Goal: Task Accomplishment & Management: Use online tool/utility

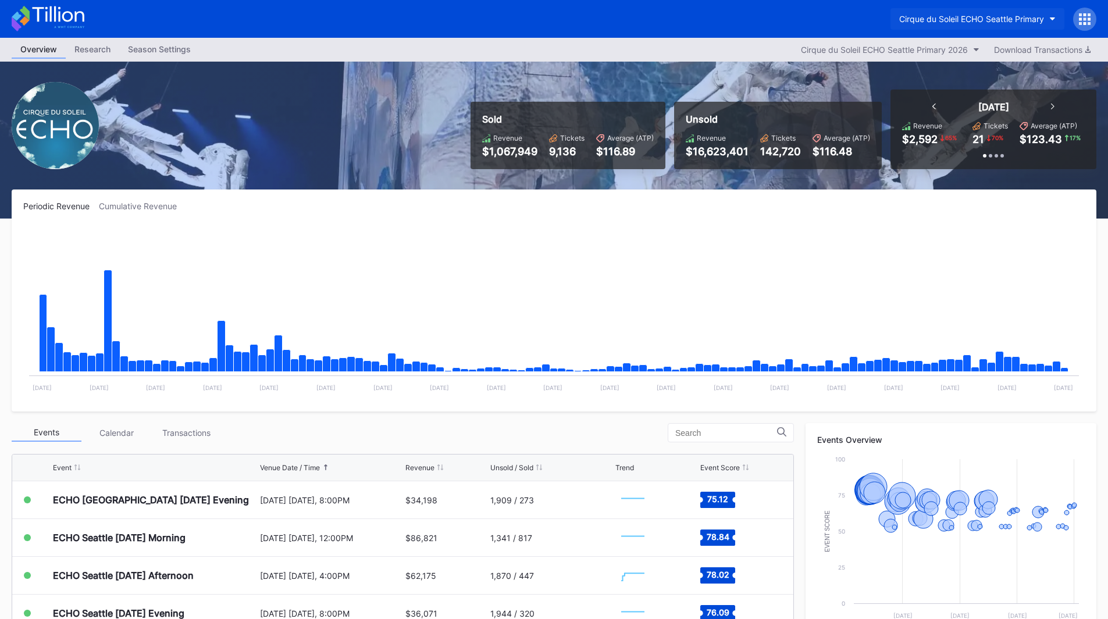
click at [943, 16] on div "Cirque du Soleil ECHO Seattle Primary" at bounding box center [971, 19] width 145 height 10
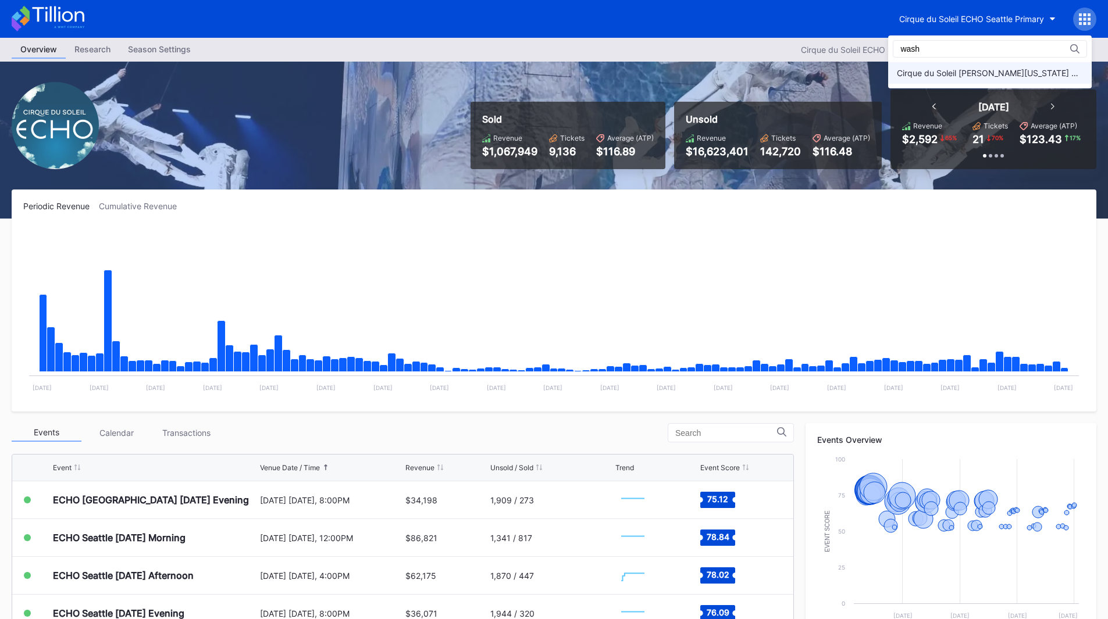
type input "wash"
click at [1002, 68] on div "Cirque du Soleil [PERSON_NAME][US_STATE] Primary" at bounding box center [990, 73] width 186 height 10
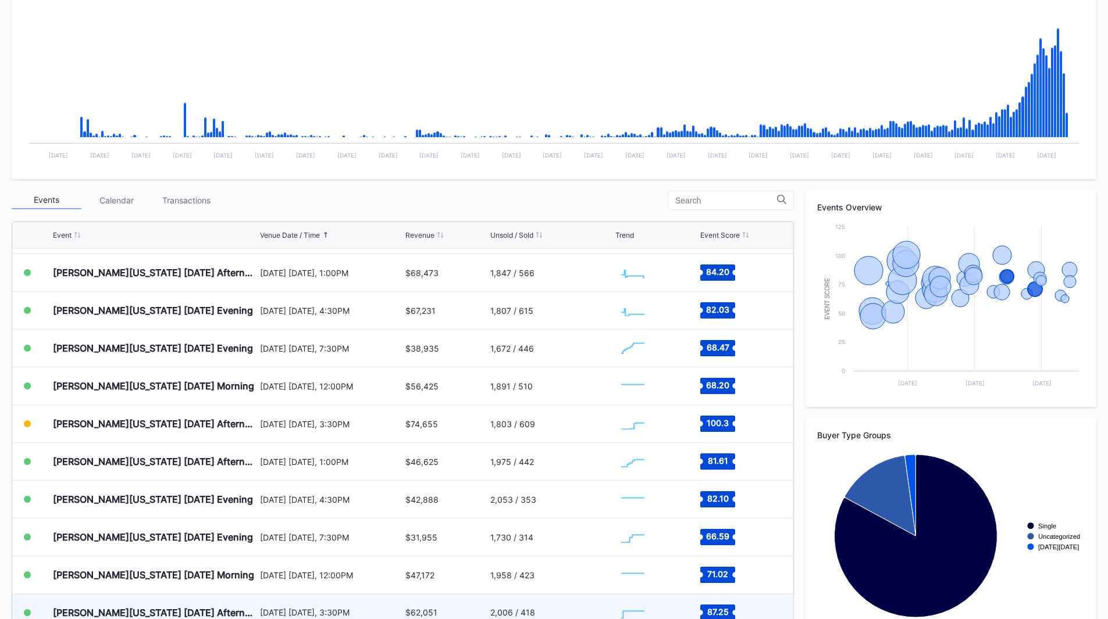
scroll to position [785, 0]
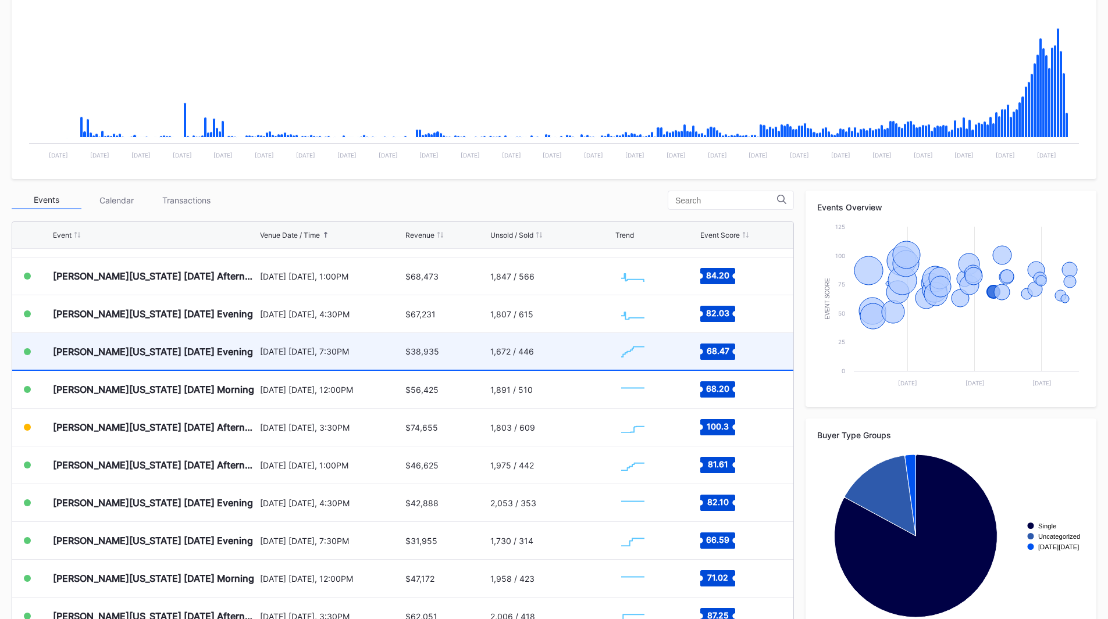
click at [243, 351] on div "[PERSON_NAME][US_STATE] [DATE] Evening" at bounding box center [155, 351] width 204 height 37
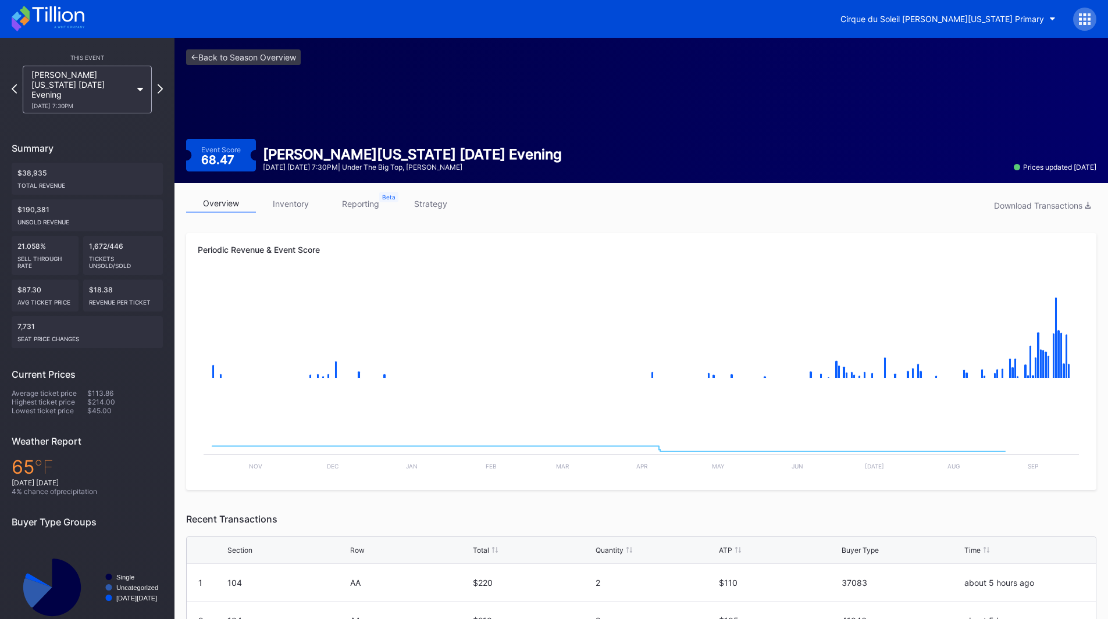
click at [295, 209] on link "inventory" at bounding box center [291, 204] width 70 height 18
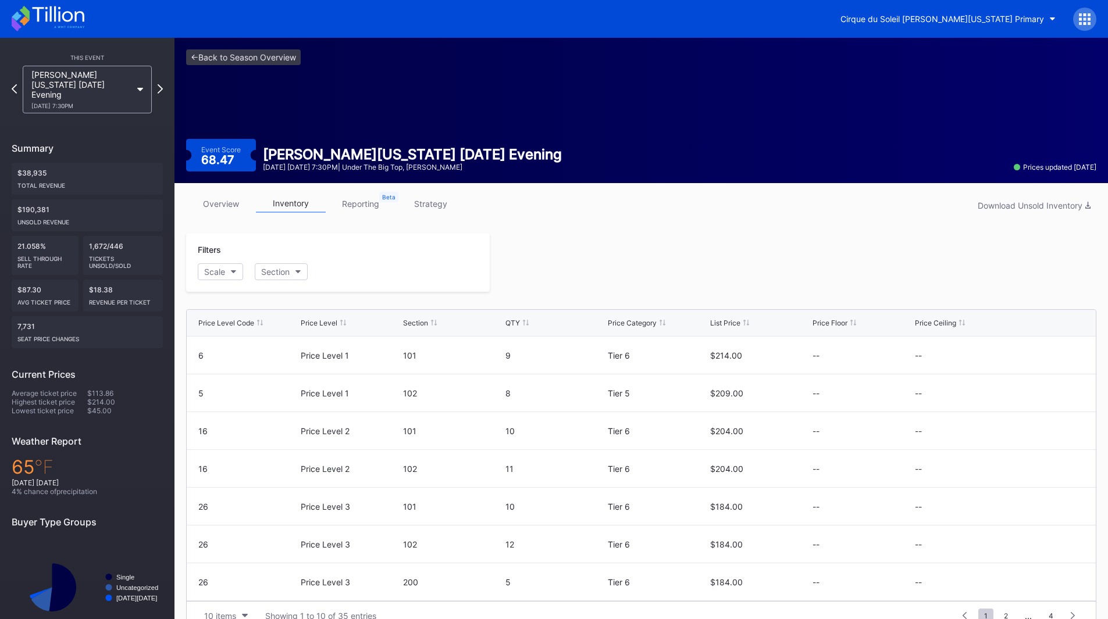
click at [358, 205] on link "reporting" at bounding box center [361, 204] width 70 height 18
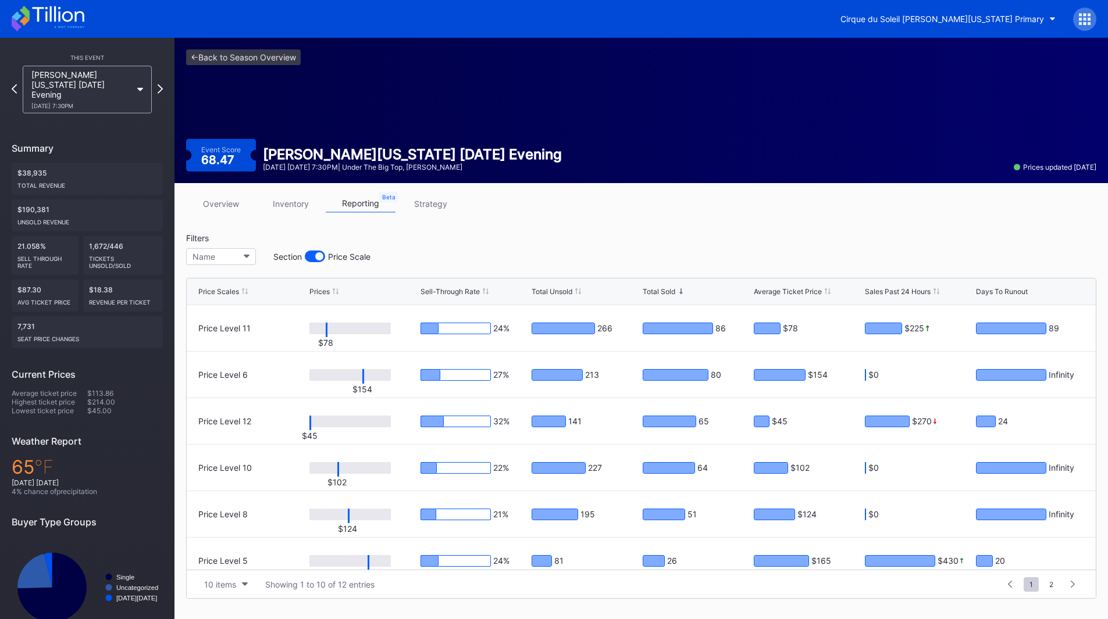
click at [415, 202] on link "strategy" at bounding box center [431, 204] width 70 height 18
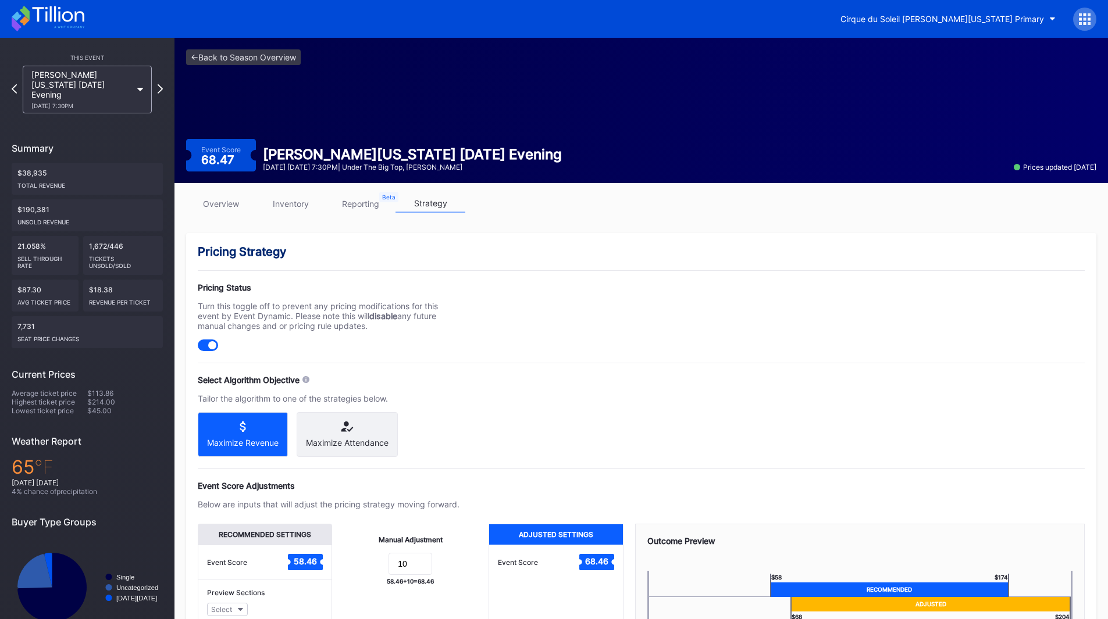
click at [300, 204] on link "inventory" at bounding box center [291, 204] width 70 height 18
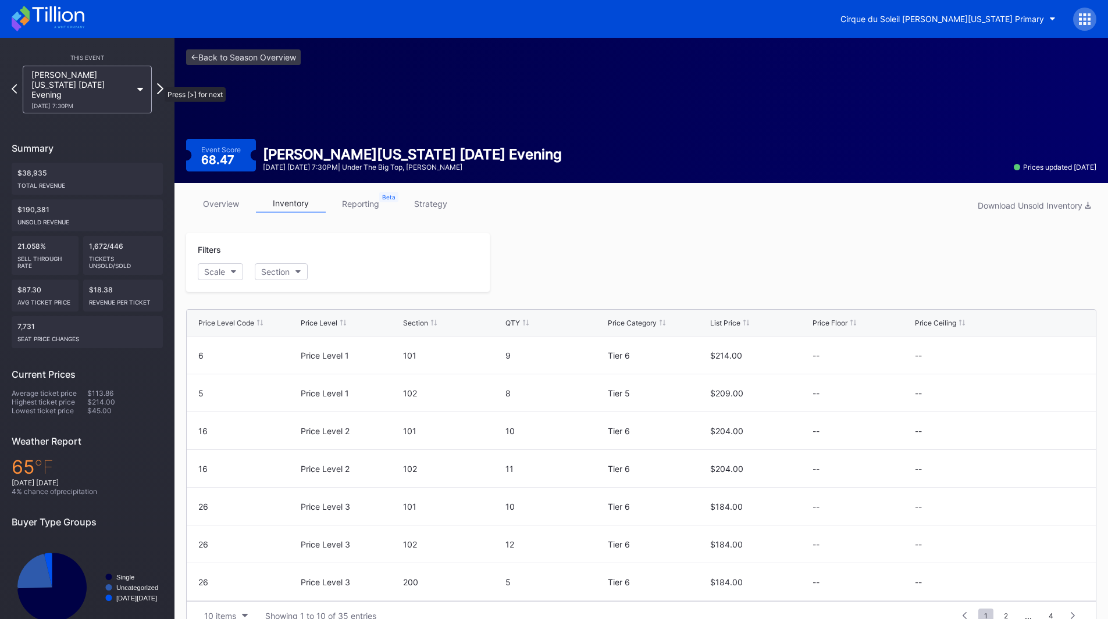
click at [159, 83] on icon at bounding box center [160, 88] width 6 height 11
click at [59, 20] on icon at bounding box center [58, 14] width 52 height 16
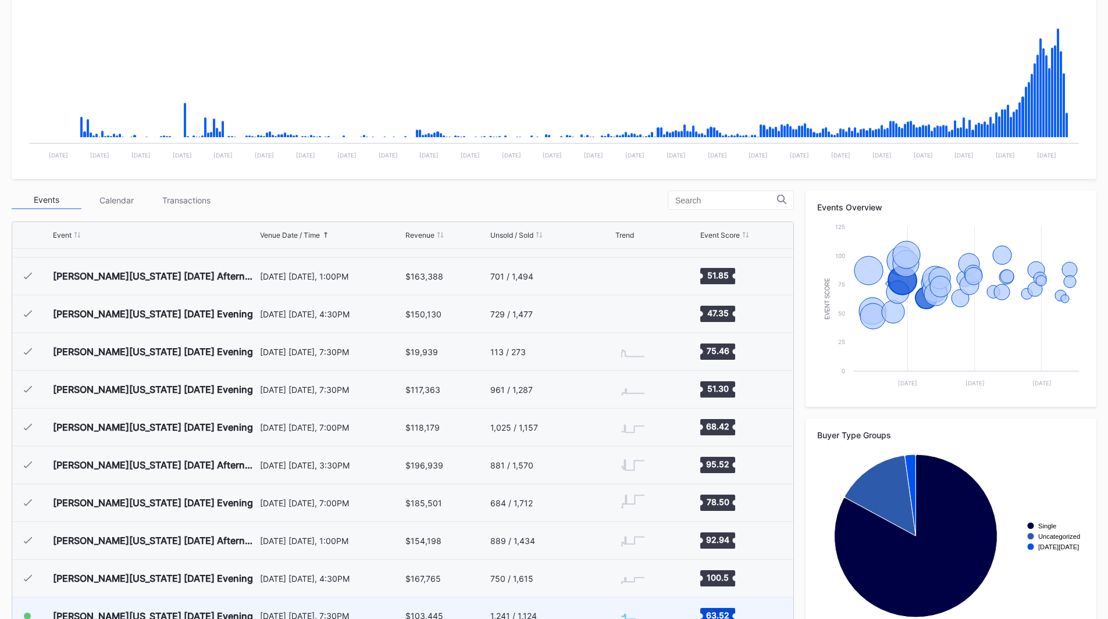
scroll to position [145, 0]
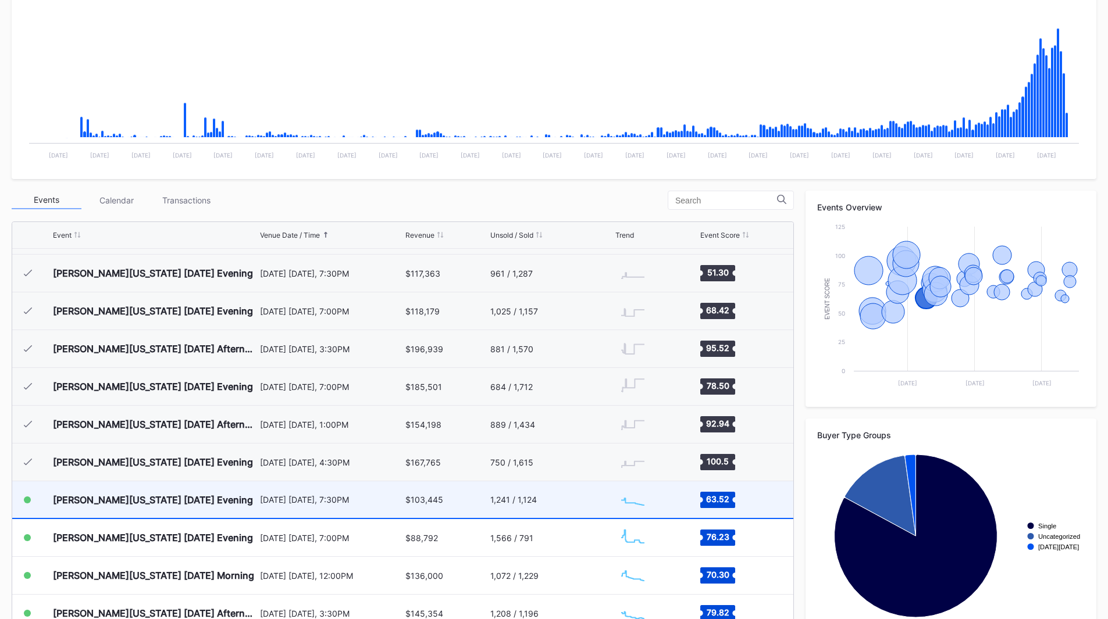
click at [462, 508] on div "$103,445" at bounding box center [445, 500] width 81 height 37
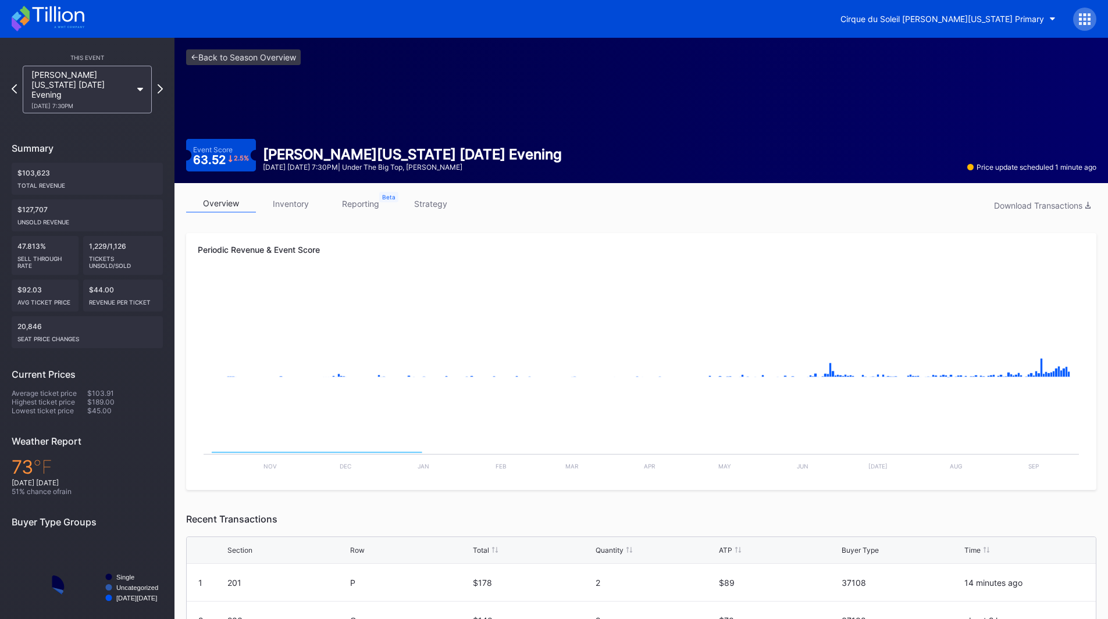
click at [294, 215] on div "overview inventory reporting strategy Download Transactions" at bounding box center [641, 207] width 910 height 24
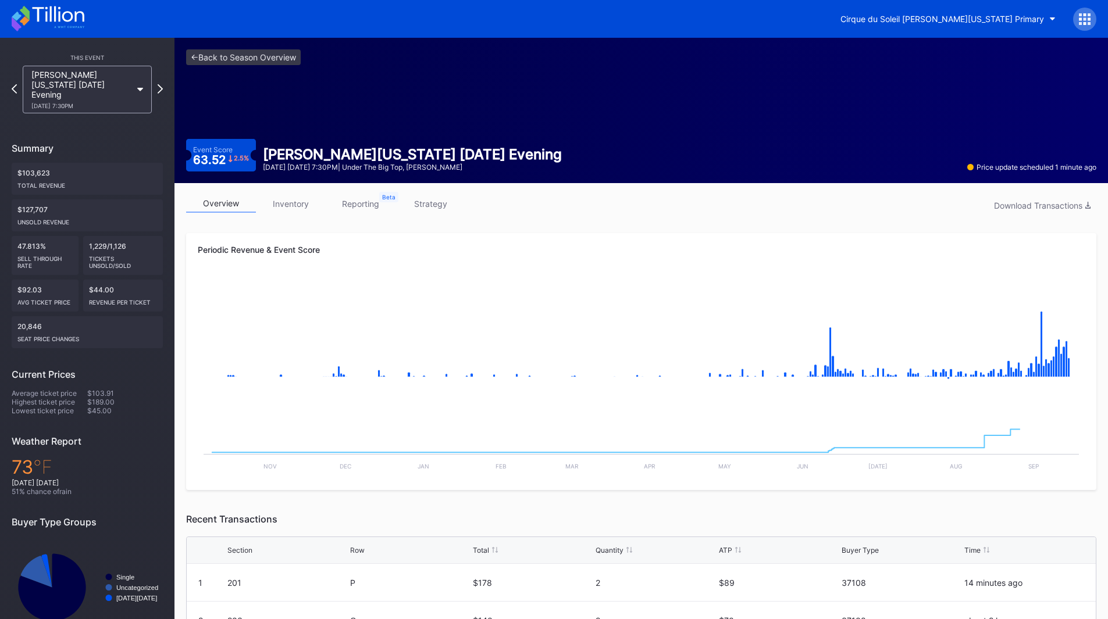
click at [294, 209] on link "inventory" at bounding box center [291, 204] width 70 height 18
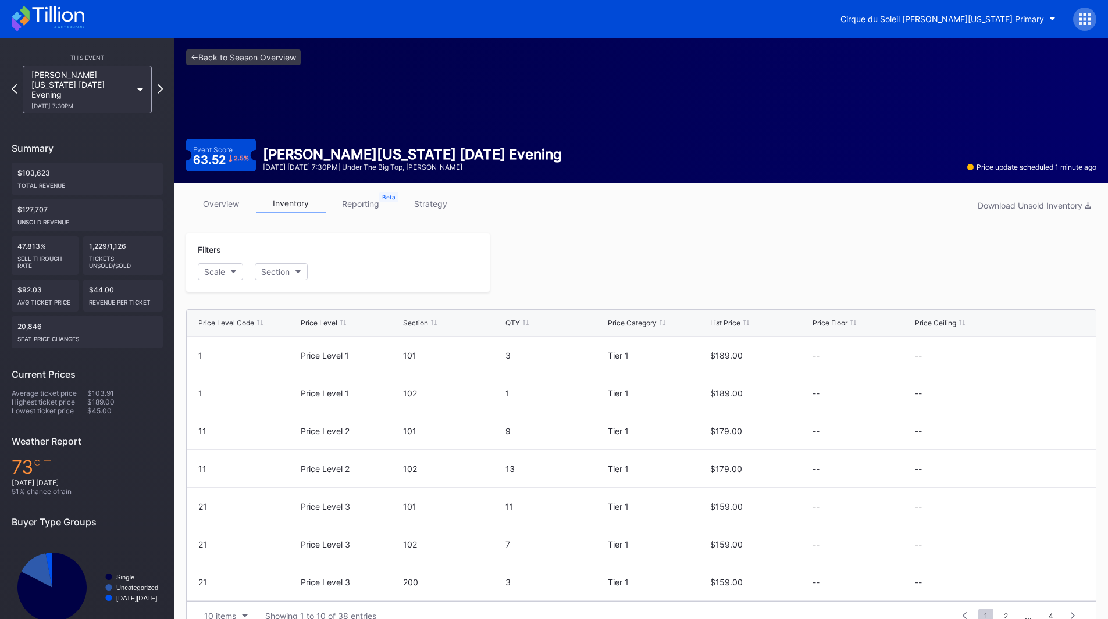
click at [352, 206] on link "reporting" at bounding box center [361, 204] width 70 height 18
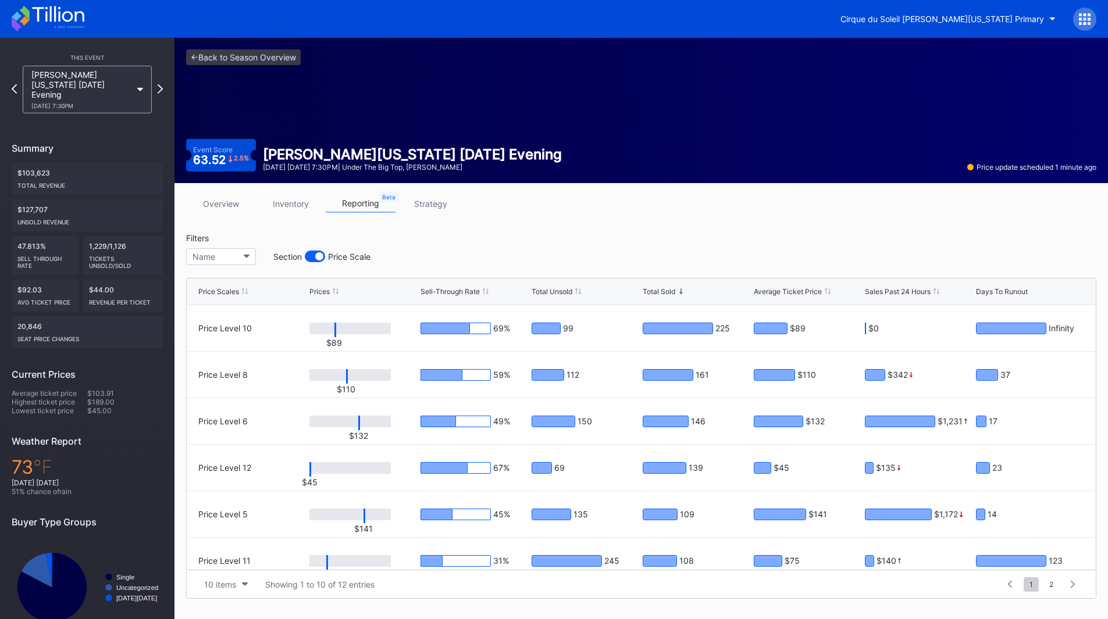
click at [295, 210] on link "inventory" at bounding box center [291, 204] width 70 height 18
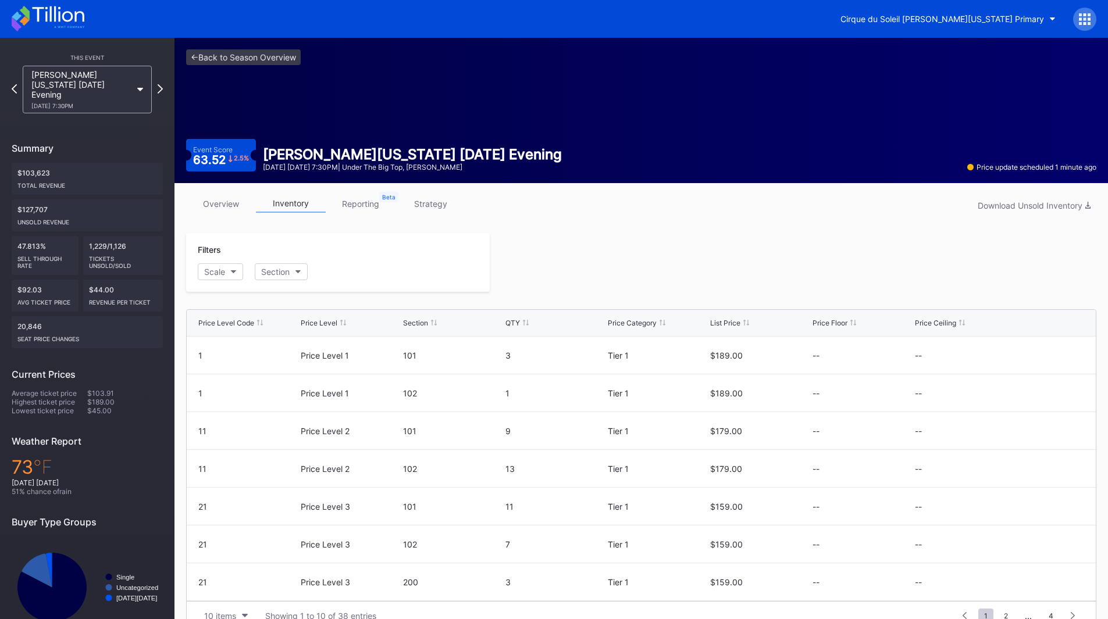
click at [224, 209] on link "overview" at bounding box center [221, 204] width 70 height 18
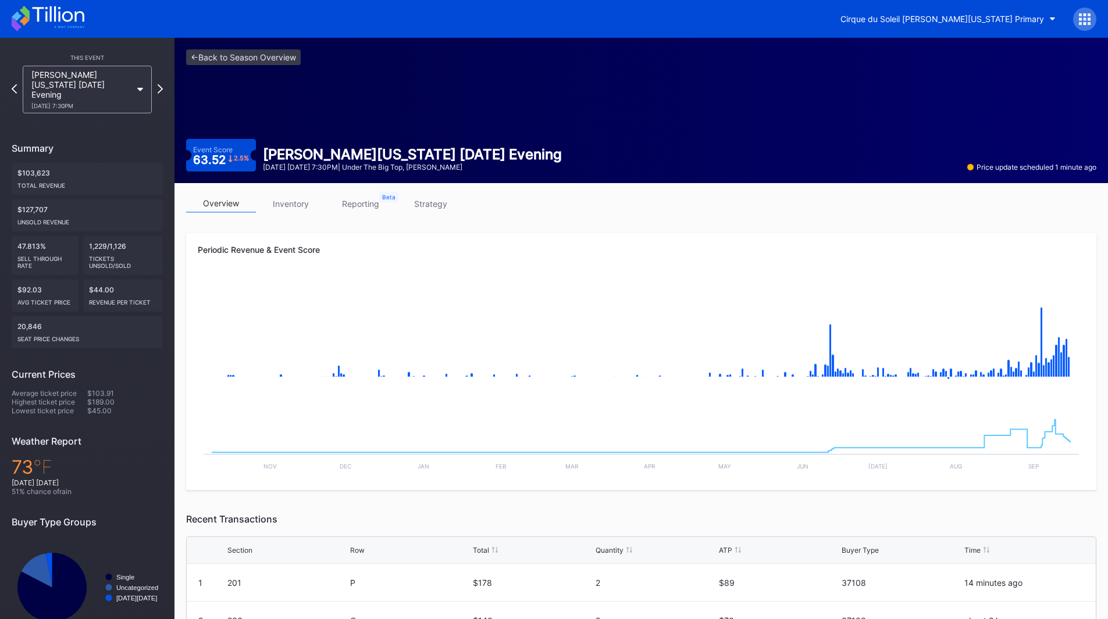
click at [353, 201] on link "reporting" at bounding box center [361, 204] width 70 height 18
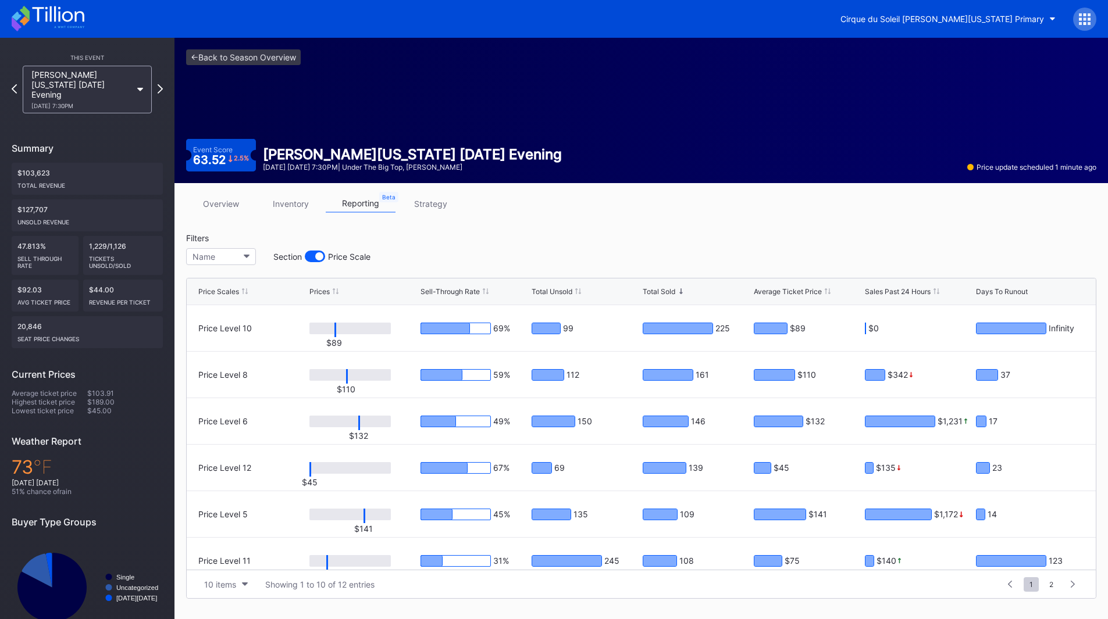
click at [411, 208] on link "strategy" at bounding box center [431, 204] width 70 height 18
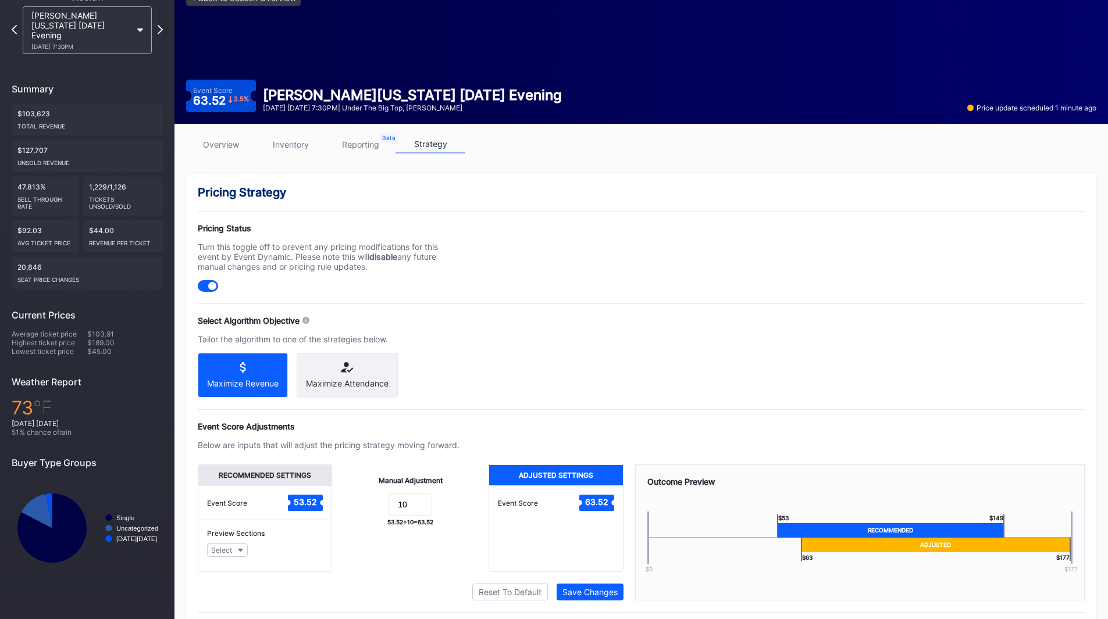
scroll to position [98, 0]
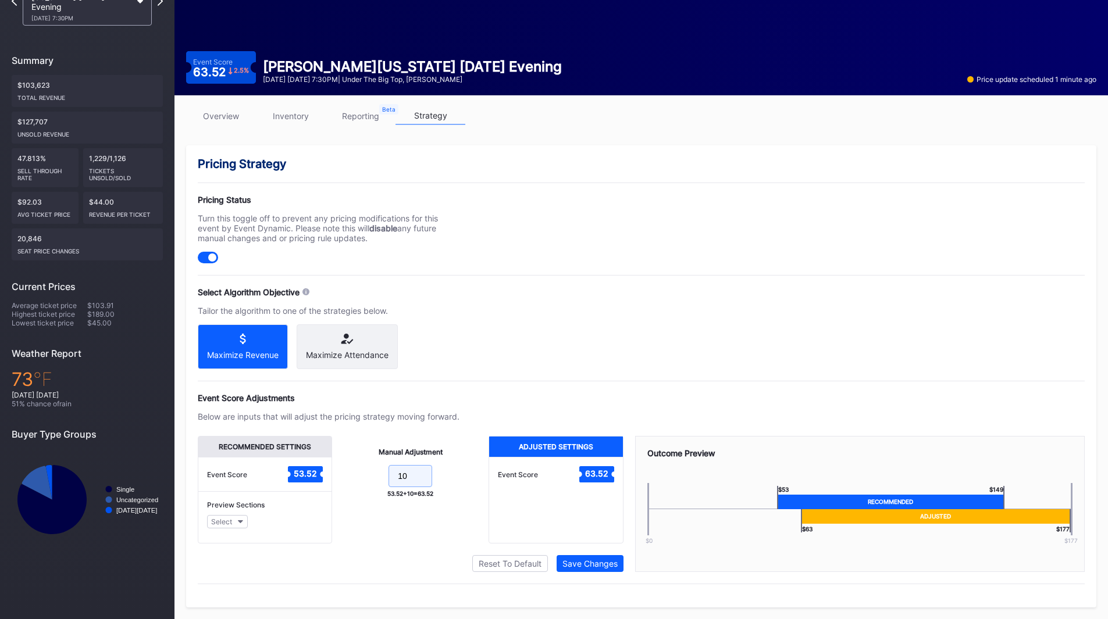
drag, startPoint x: 428, startPoint y: 472, endPoint x: 390, endPoint y: 472, distance: 37.8
click at [390, 472] on input "10" at bounding box center [411, 476] width 44 height 22
drag, startPoint x: 409, startPoint y: 471, endPoint x: 352, endPoint y: 471, distance: 57.6
click at [352, 471] on form "10" at bounding box center [410, 477] width 133 height 25
type input "15"
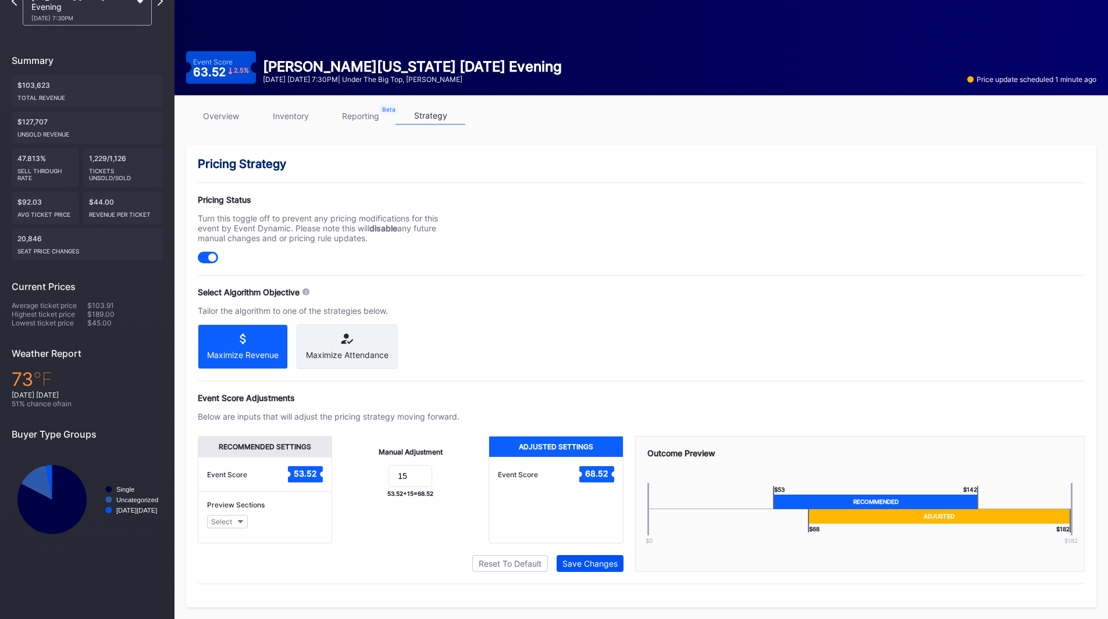
click at [583, 561] on div "Save Changes" at bounding box center [589, 564] width 55 height 10
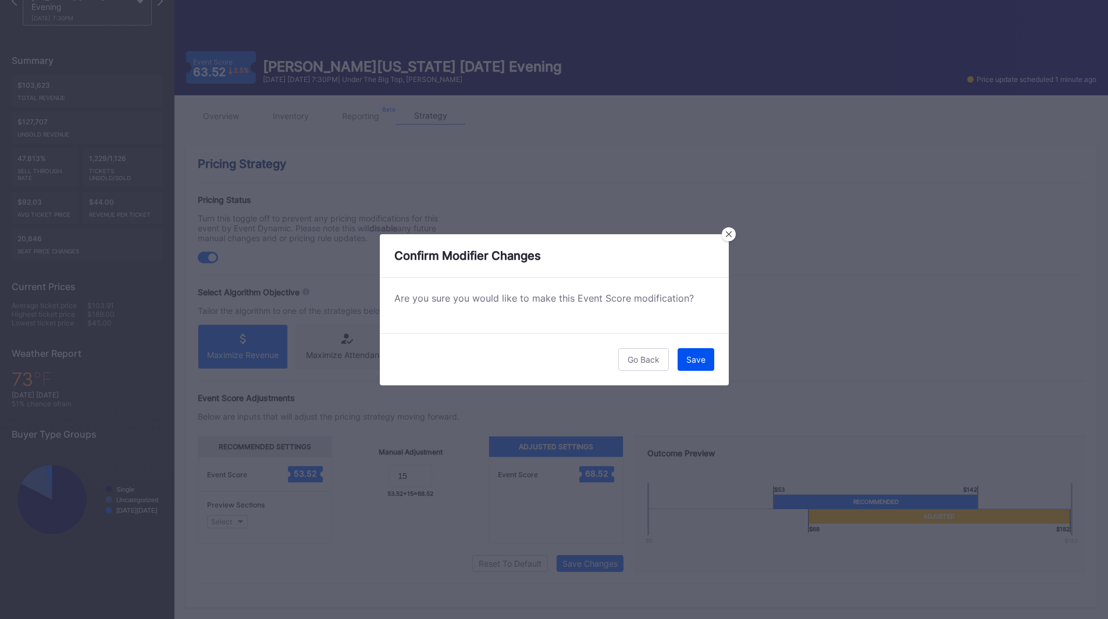
click at [689, 364] on div "Save" at bounding box center [695, 360] width 19 height 10
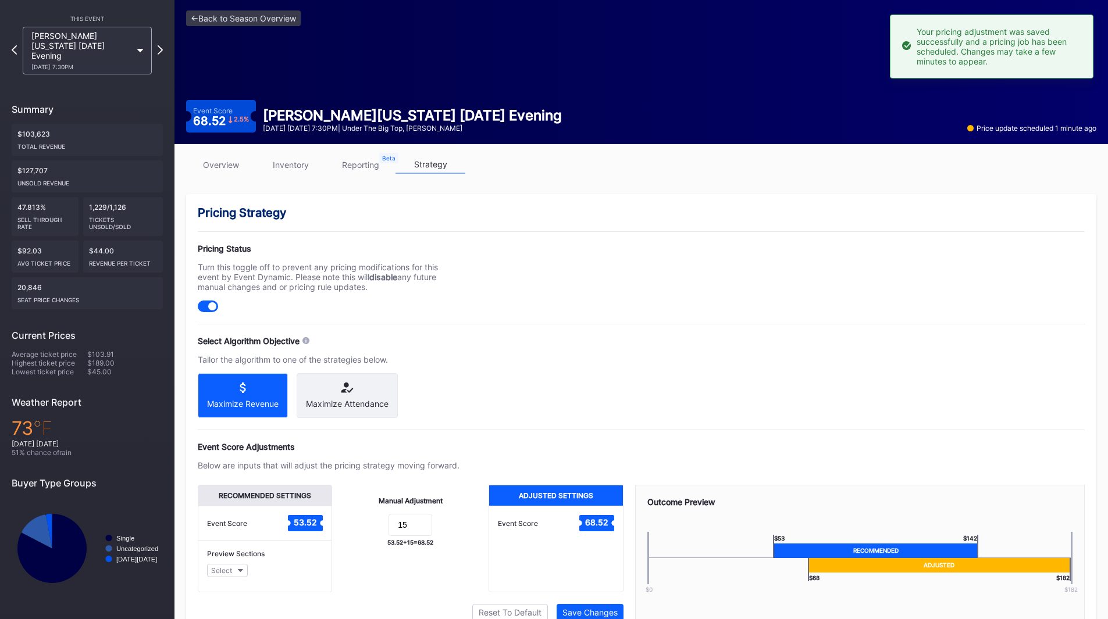
scroll to position [0, 0]
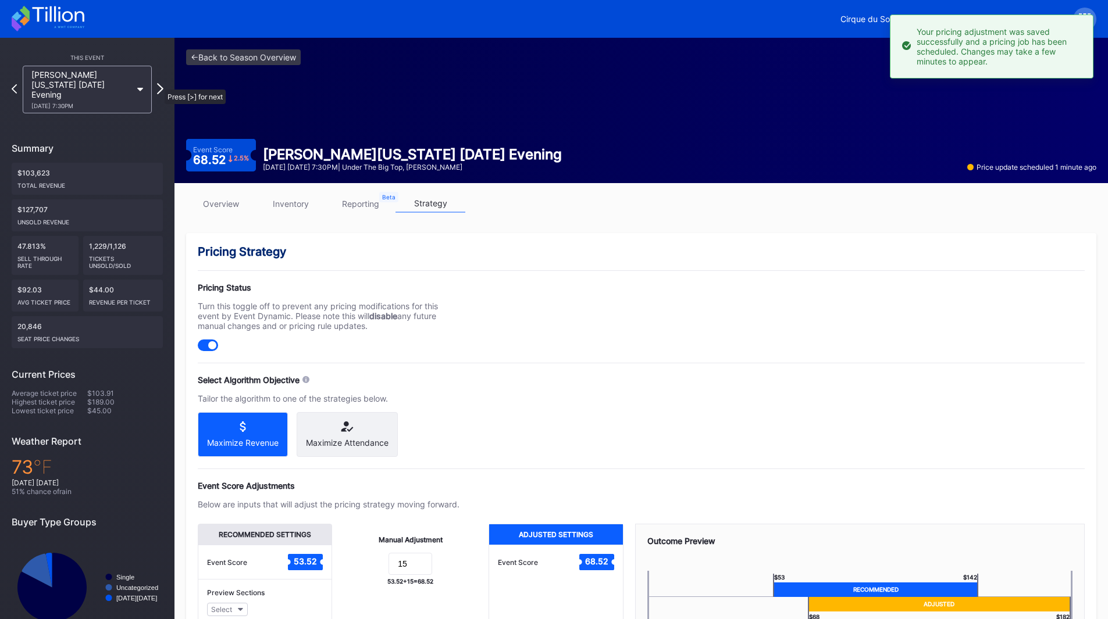
click at [159, 84] on icon at bounding box center [160, 88] width 6 height 11
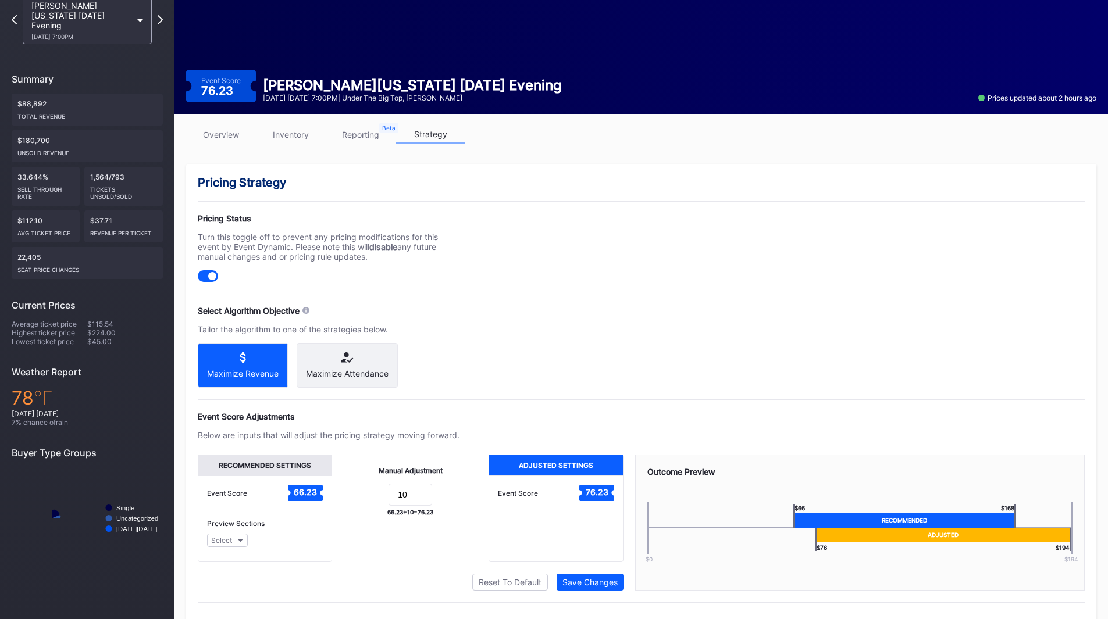
scroll to position [98, 0]
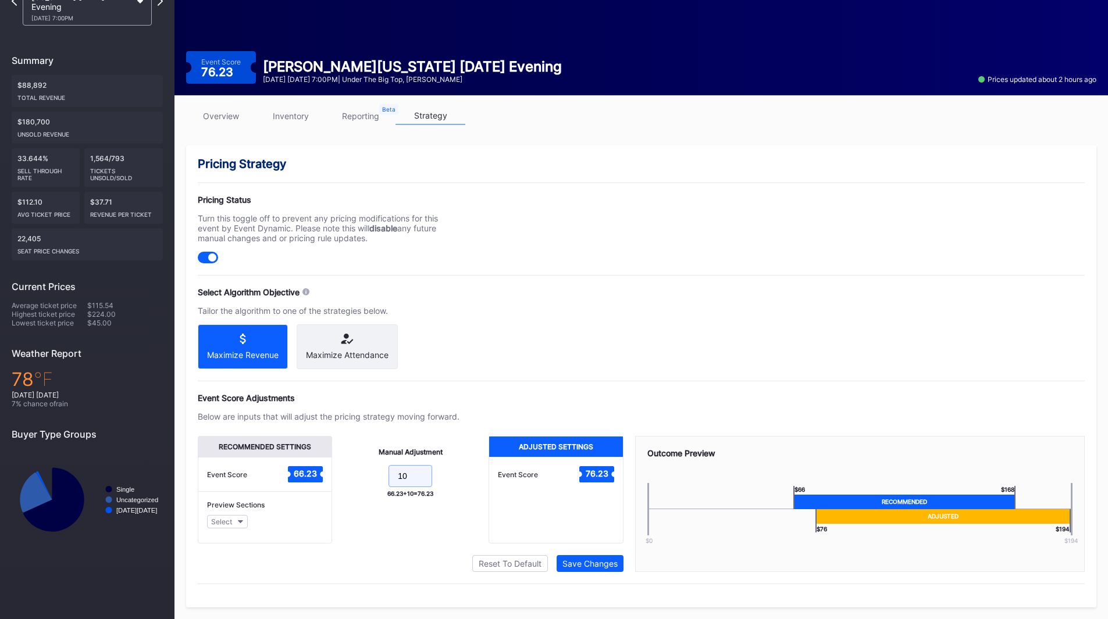
drag, startPoint x: 414, startPoint y: 475, endPoint x: 348, endPoint y: 474, distance: 65.7
click at [349, 475] on form "10" at bounding box center [410, 477] width 133 height 25
type input "15"
click at [582, 565] on div "Save Changes" at bounding box center [589, 564] width 55 height 10
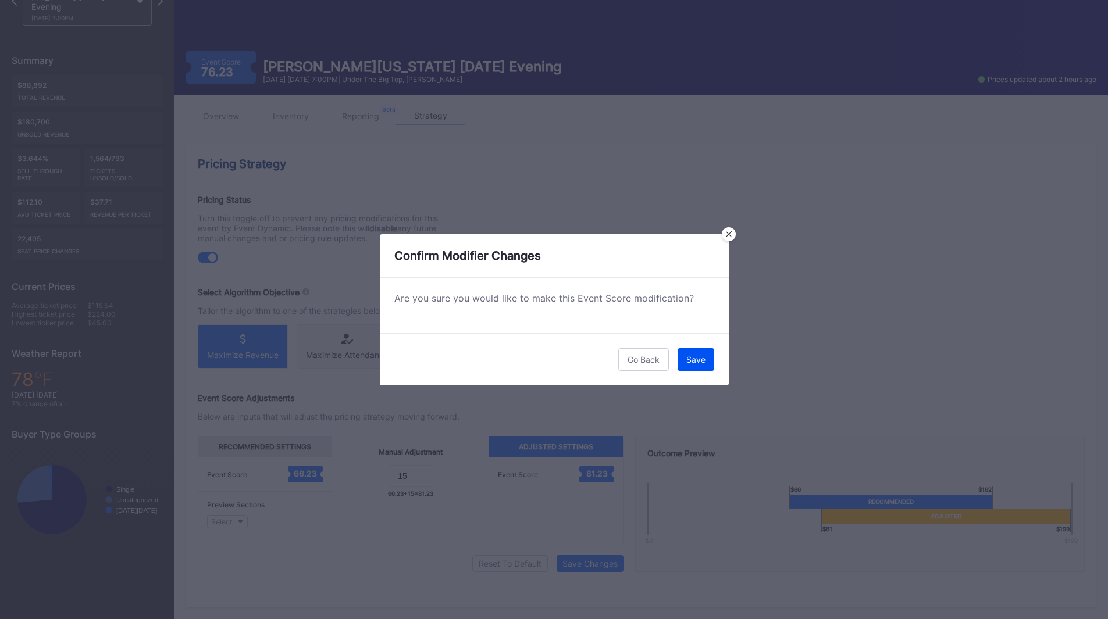
click at [699, 353] on button "Save" at bounding box center [696, 359] width 37 height 23
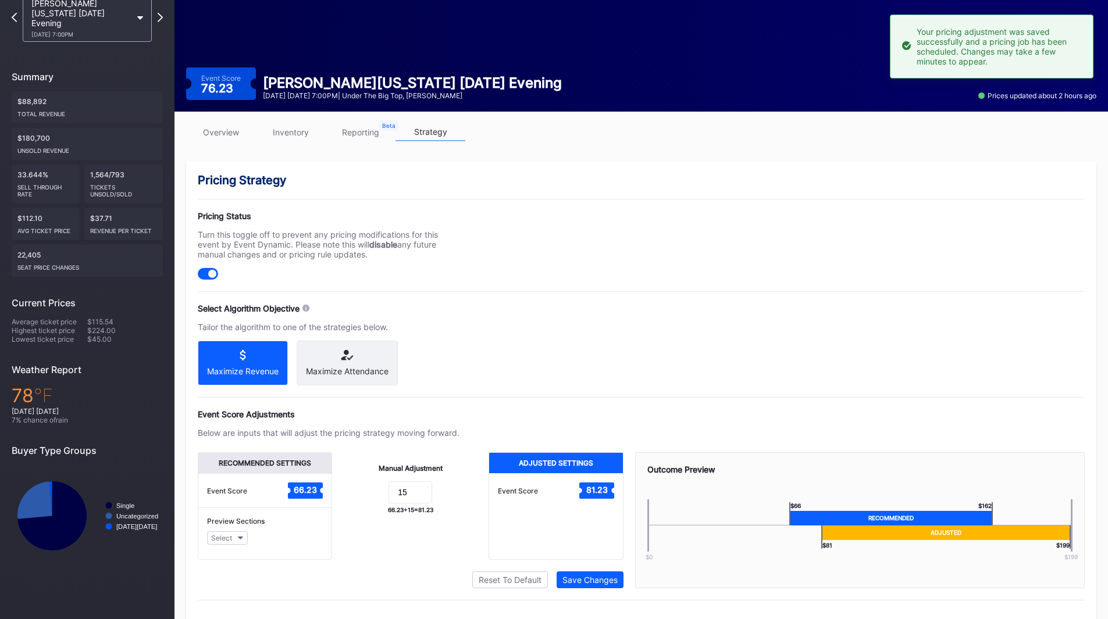
scroll to position [0, 0]
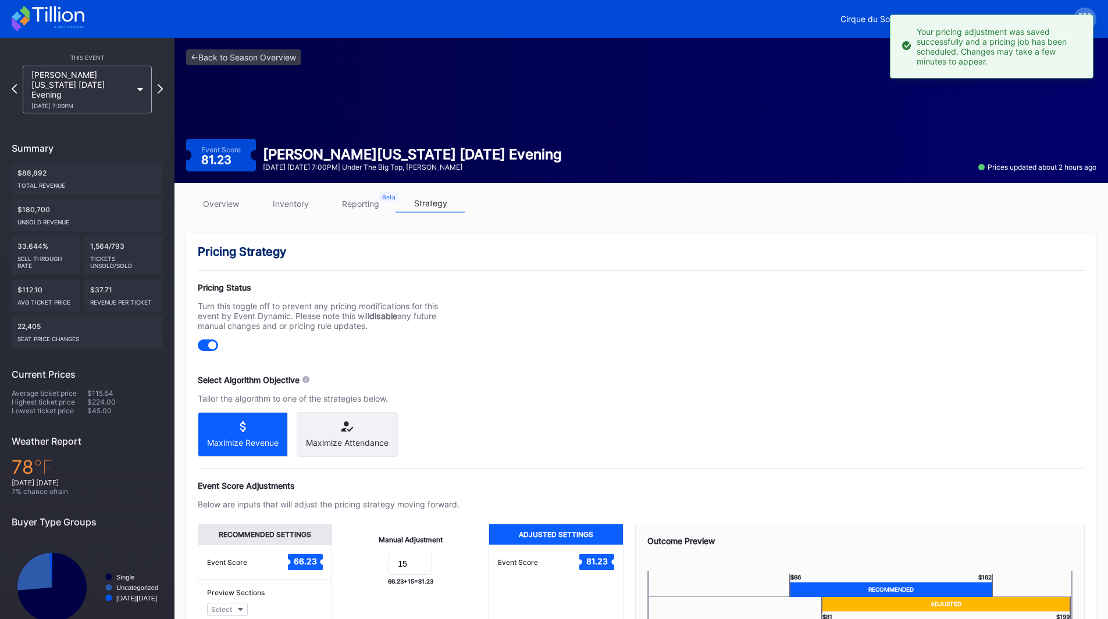
click at [165, 83] on div "This Event [PERSON_NAME][US_STATE] [DATE] Evening [DATE] 7:00PM Summary $88,892…" at bounding box center [87, 344] width 174 height 612
click at [161, 83] on icon at bounding box center [160, 88] width 6 height 11
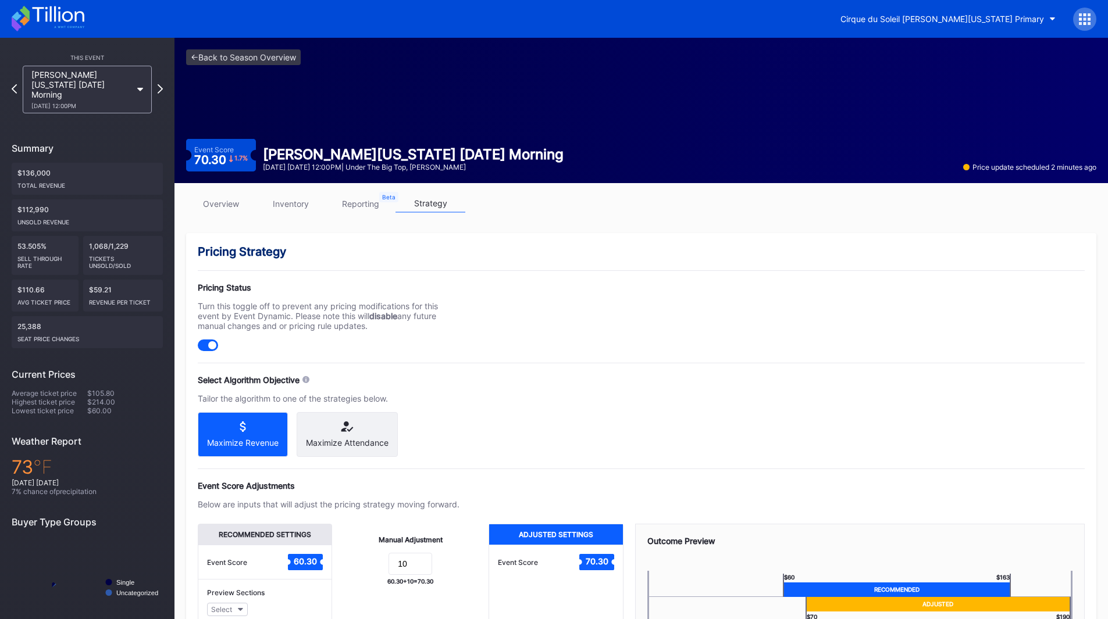
scroll to position [98, 0]
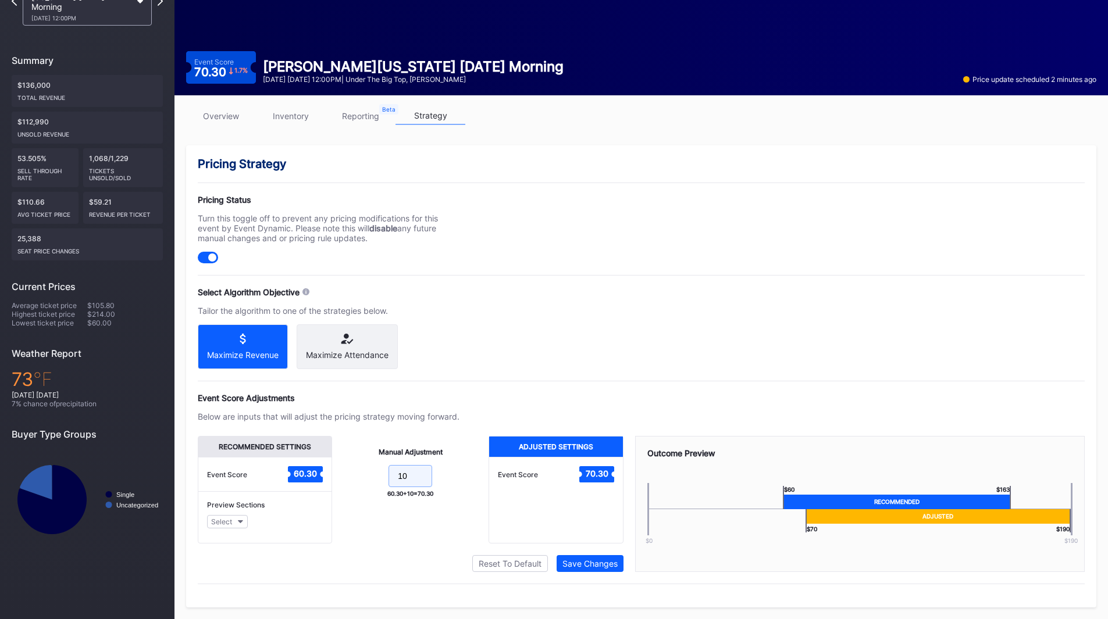
drag, startPoint x: 418, startPoint y: 485, endPoint x: 339, endPoint y: 479, distance: 79.9
click at [339, 479] on div "Manual Adjustment 10 60.30 + 10 = 70.30" at bounding box center [410, 490] width 156 height 108
type input "15"
click at [586, 565] on div "Save Changes" at bounding box center [589, 564] width 55 height 10
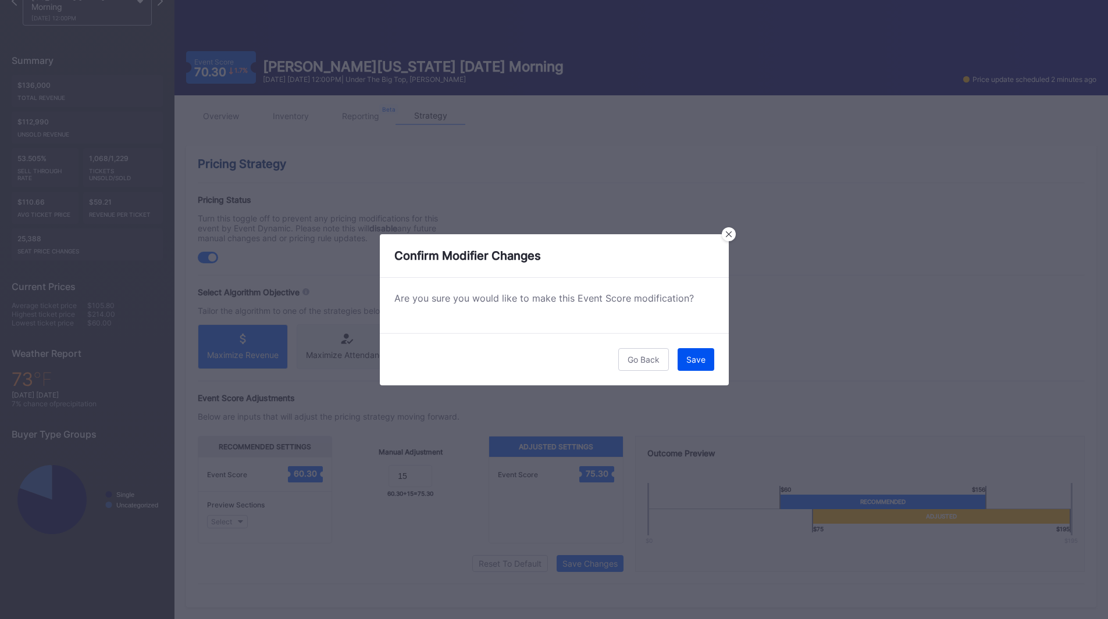
click at [709, 364] on button "Save" at bounding box center [696, 359] width 37 height 23
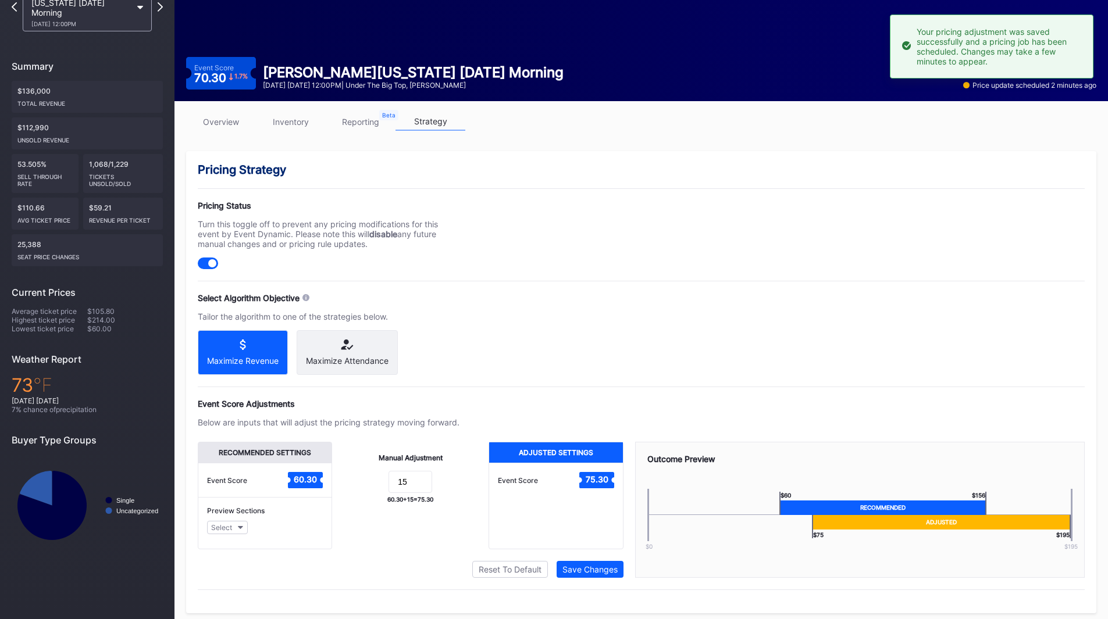
scroll to position [0, 0]
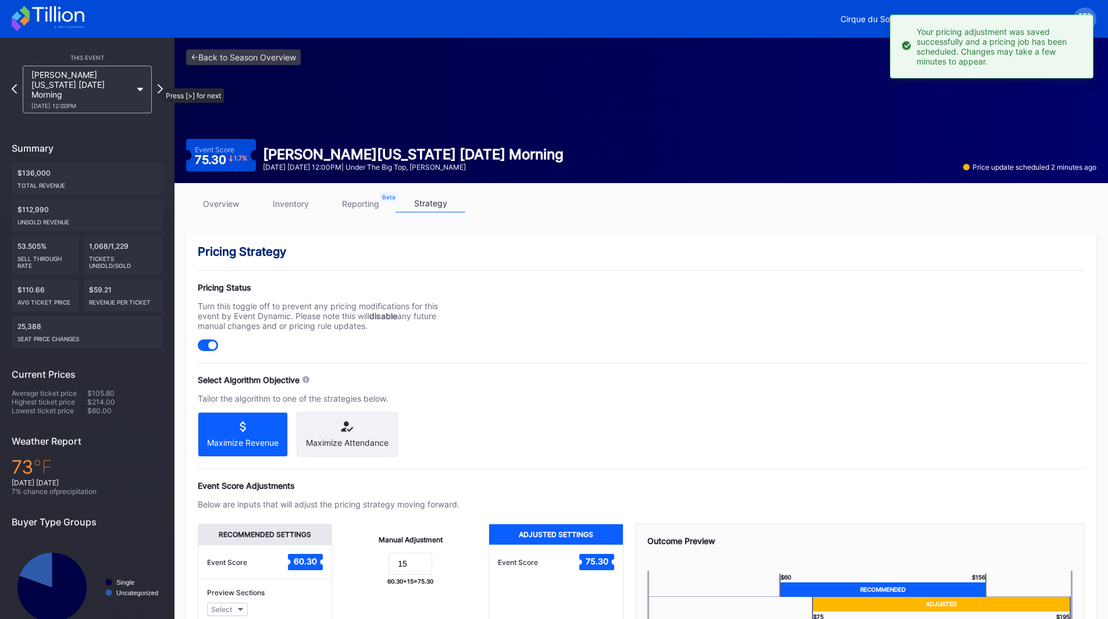
click at [156, 83] on div "[PERSON_NAME][US_STATE] [DATE] Morning [DATE] 12:00PM" at bounding box center [87, 90] width 141 height 48
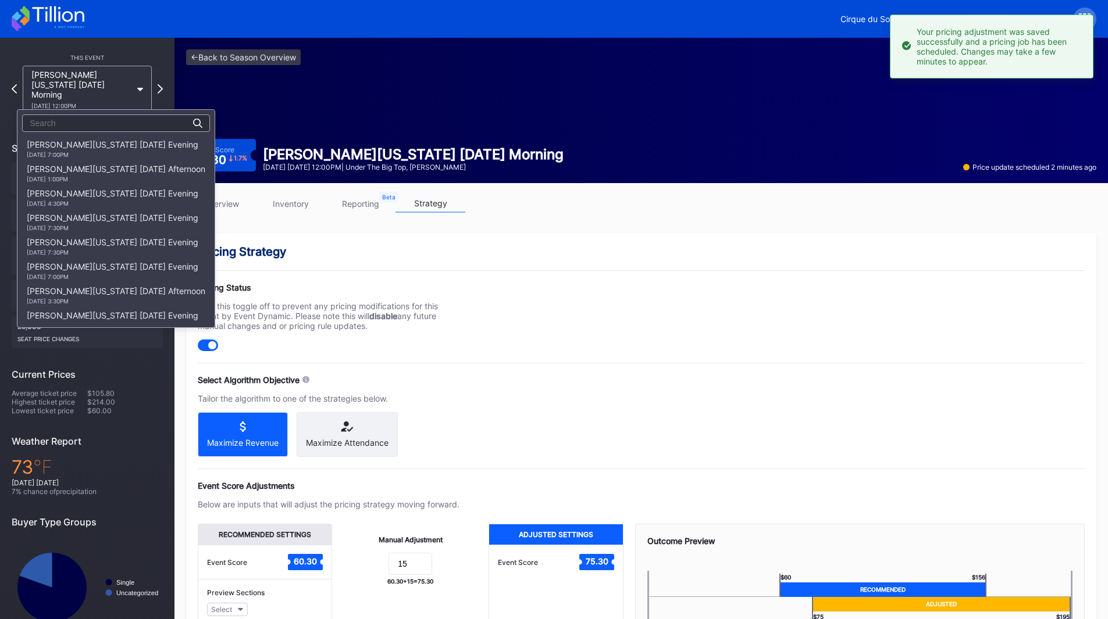
scroll to position [293, 0]
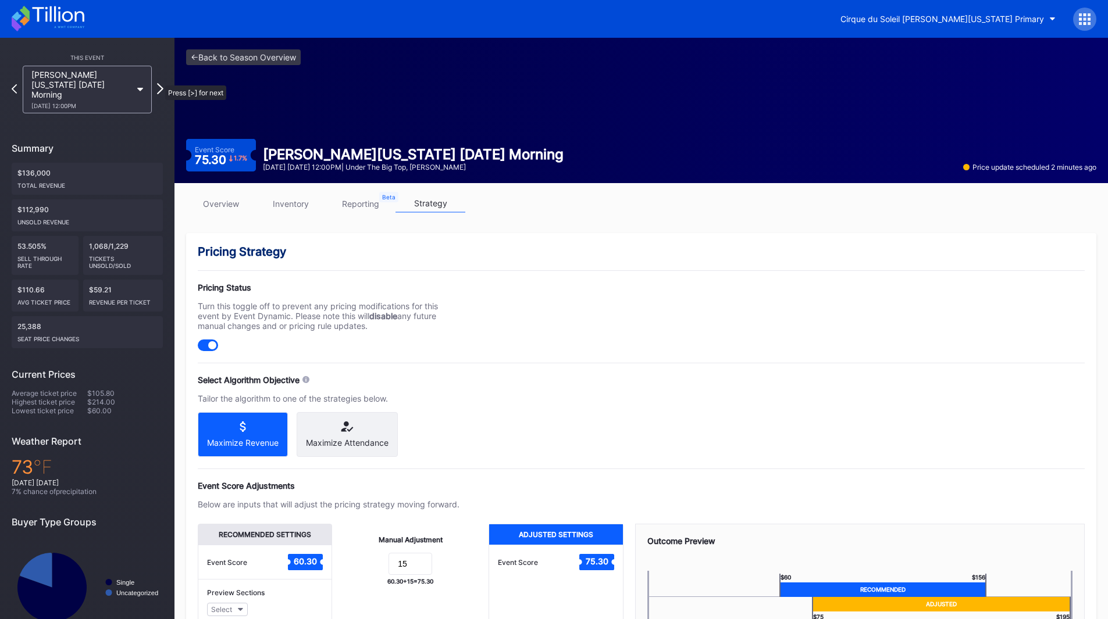
click at [159, 83] on icon at bounding box center [160, 88] width 6 height 11
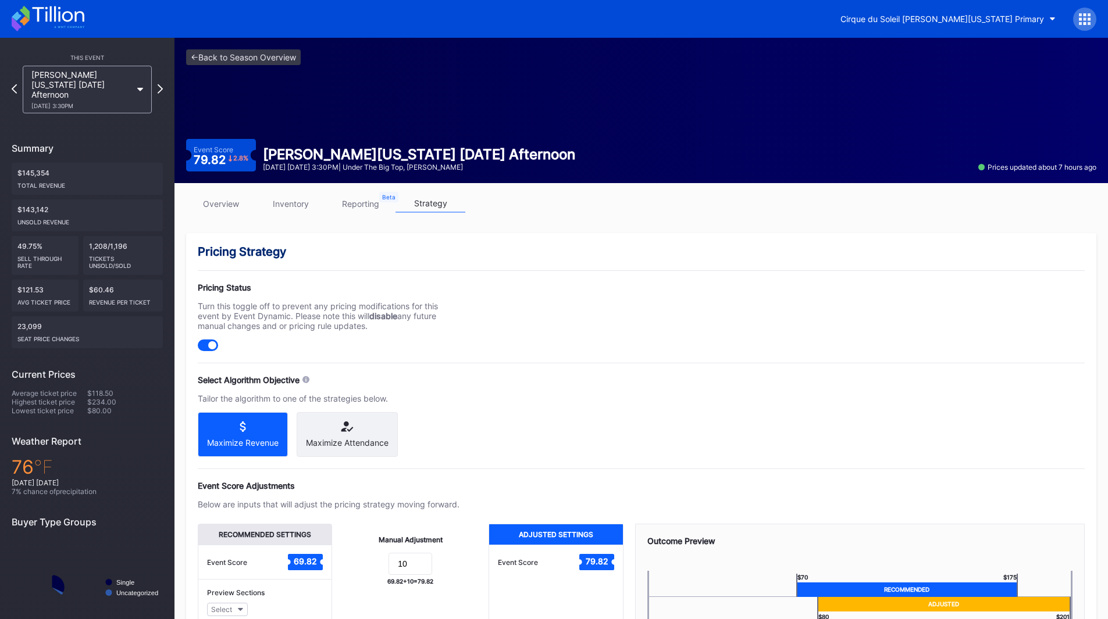
scroll to position [98, 0]
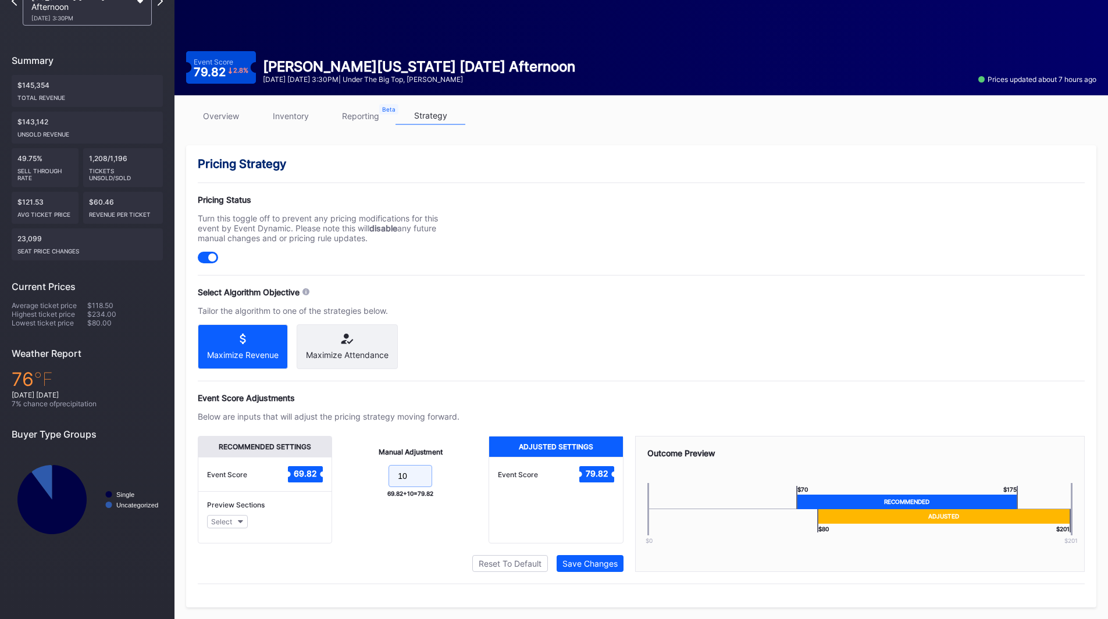
drag, startPoint x: 358, startPoint y: 473, endPoint x: 348, endPoint y: 472, distance: 9.5
click at [344, 472] on form "10" at bounding box center [410, 477] width 133 height 25
type input "15"
click at [617, 568] on div "Save Changes" at bounding box center [589, 564] width 55 height 10
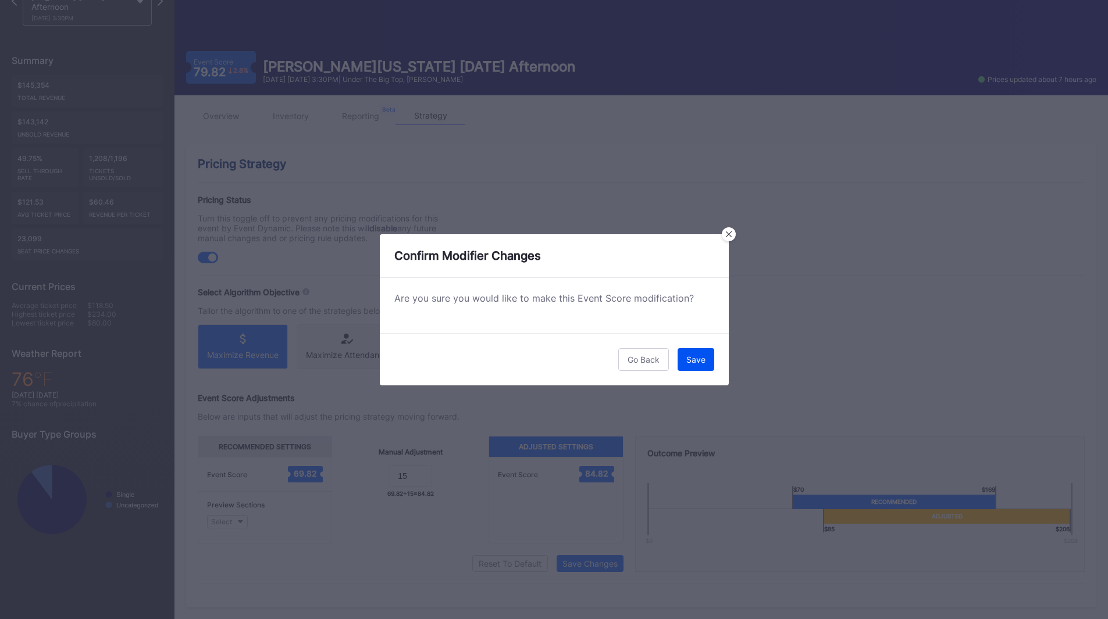
click at [694, 364] on div "Save" at bounding box center [695, 360] width 19 height 10
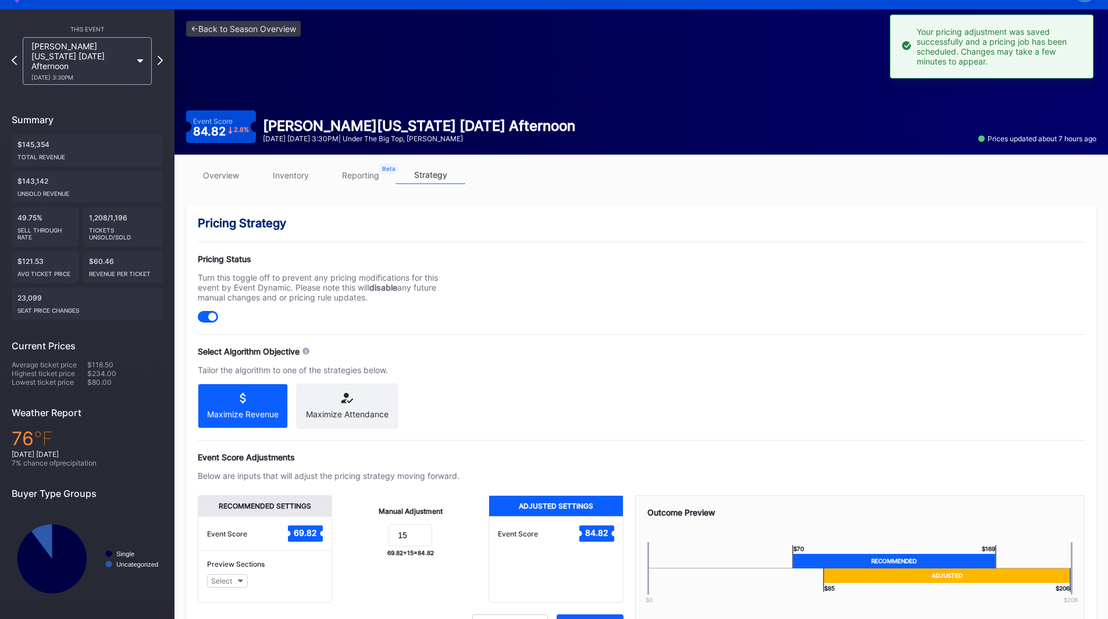
scroll to position [0, 0]
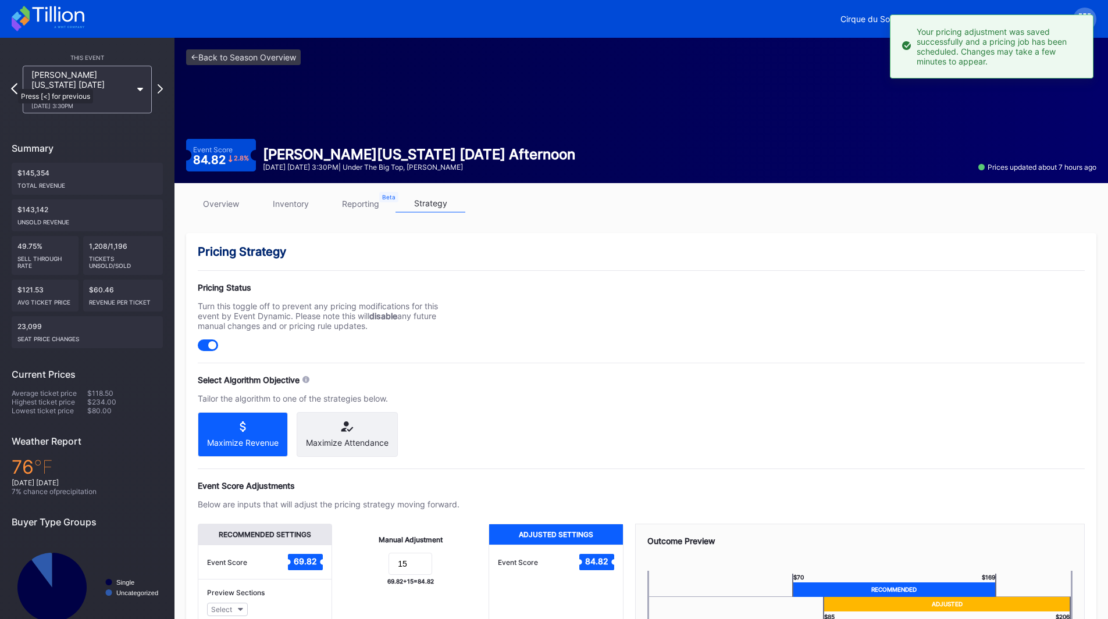
click at [12, 83] on icon at bounding box center [14, 88] width 6 height 11
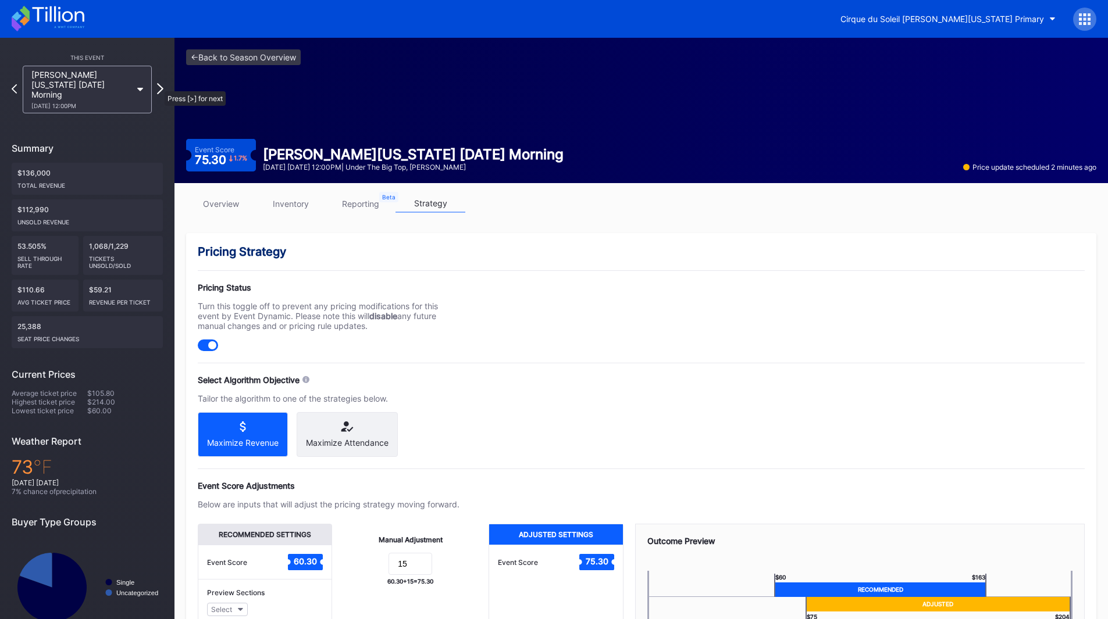
click at [159, 86] on icon at bounding box center [160, 88] width 6 height 11
click at [15, 87] on icon at bounding box center [14, 88] width 6 height 11
click at [161, 83] on icon at bounding box center [160, 88] width 6 height 11
click at [161, 84] on icon at bounding box center [160, 88] width 5 height 9
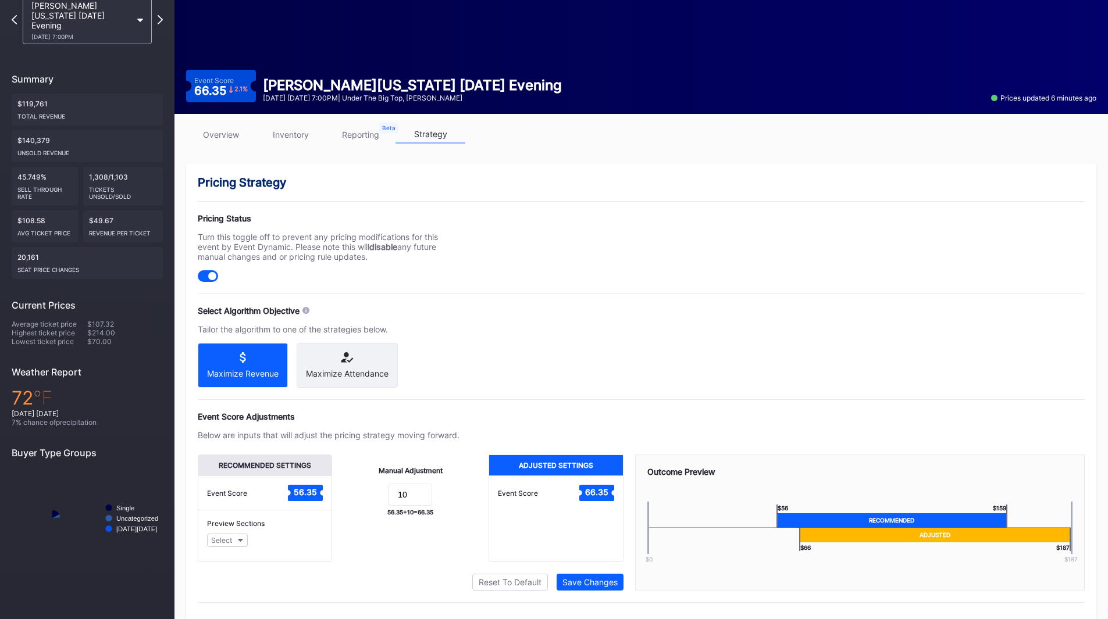
scroll to position [98, 0]
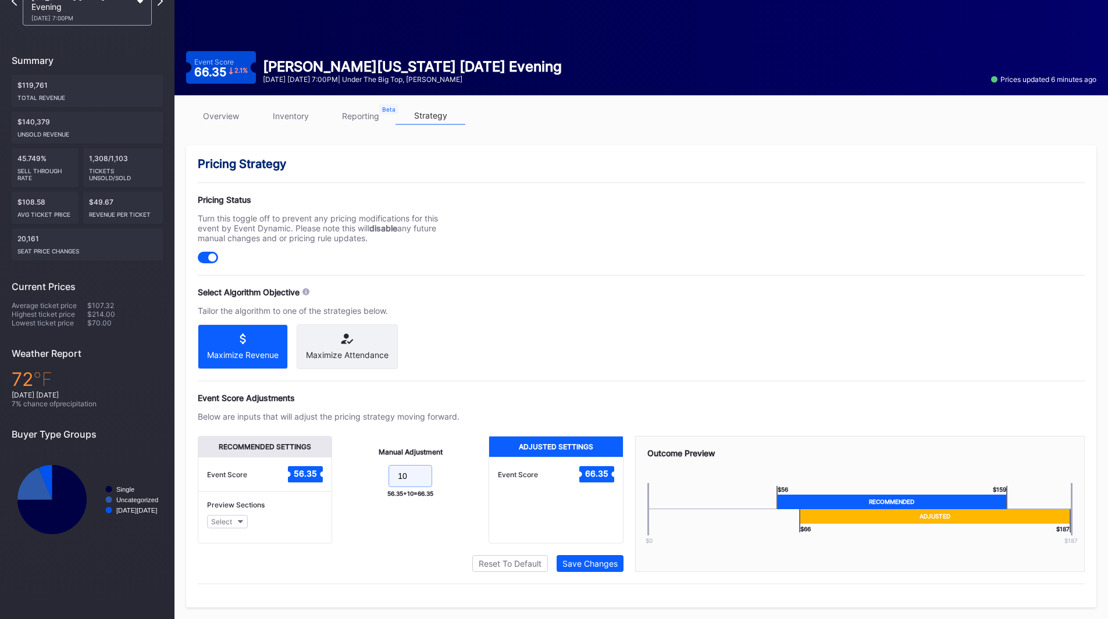
drag, startPoint x: 404, startPoint y: 478, endPoint x: 377, endPoint y: 478, distance: 26.2
click at [378, 478] on form "10" at bounding box center [410, 477] width 133 height 25
type input "15"
click at [588, 559] on div "Save Changes" at bounding box center [589, 564] width 55 height 10
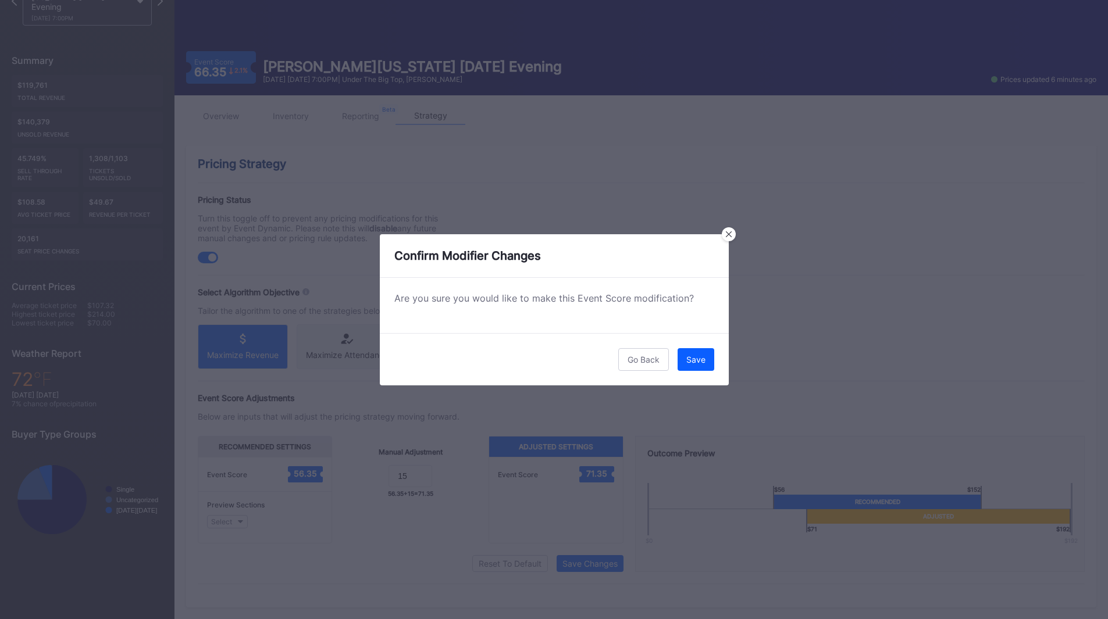
drag, startPoint x: 702, startPoint y: 368, endPoint x: 666, endPoint y: 340, distance: 45.6
click at [701, 368] on button "Save" at bounding box center [696, 359] width 37 height 23
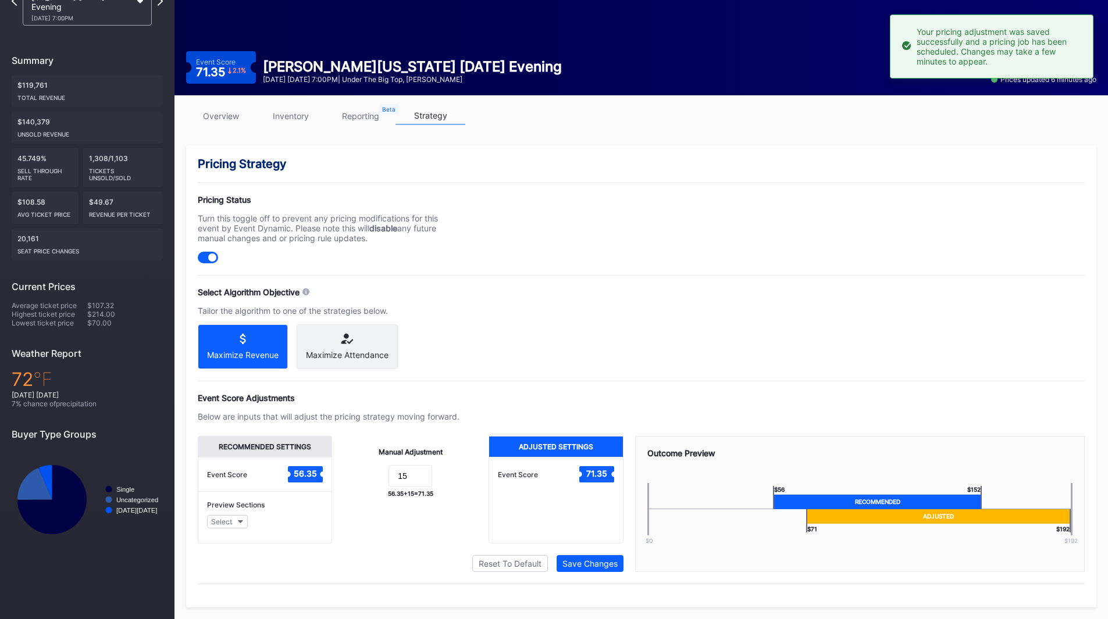
click at [301, 110] on link "inventory" at bounding box center [291, 116] width 70 height 18
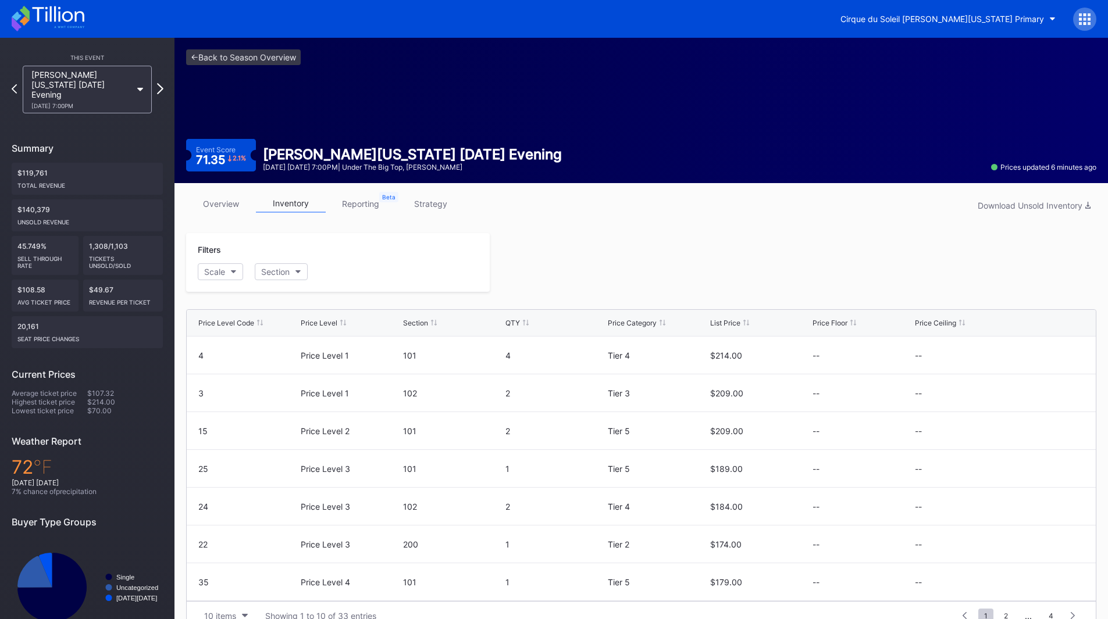
click at [162, 83] on icon at bounding box center [160, 88] width 6 height 11
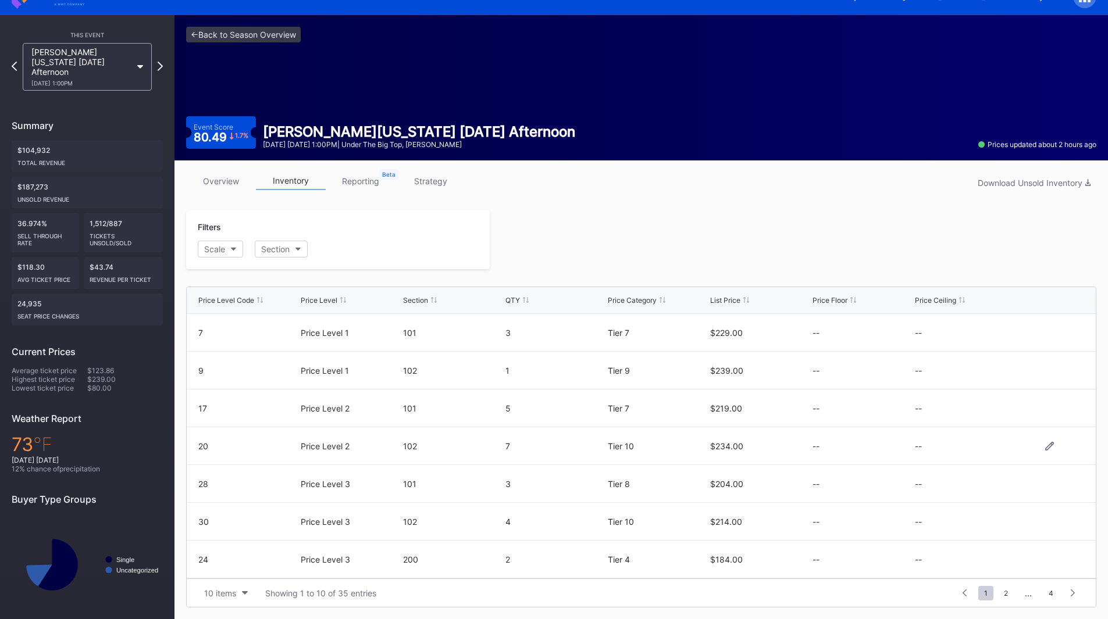
scroll to position [113, 0]
click at [435, 178] on link "strategy" at bounding box center [431, 181] width 70 height 18
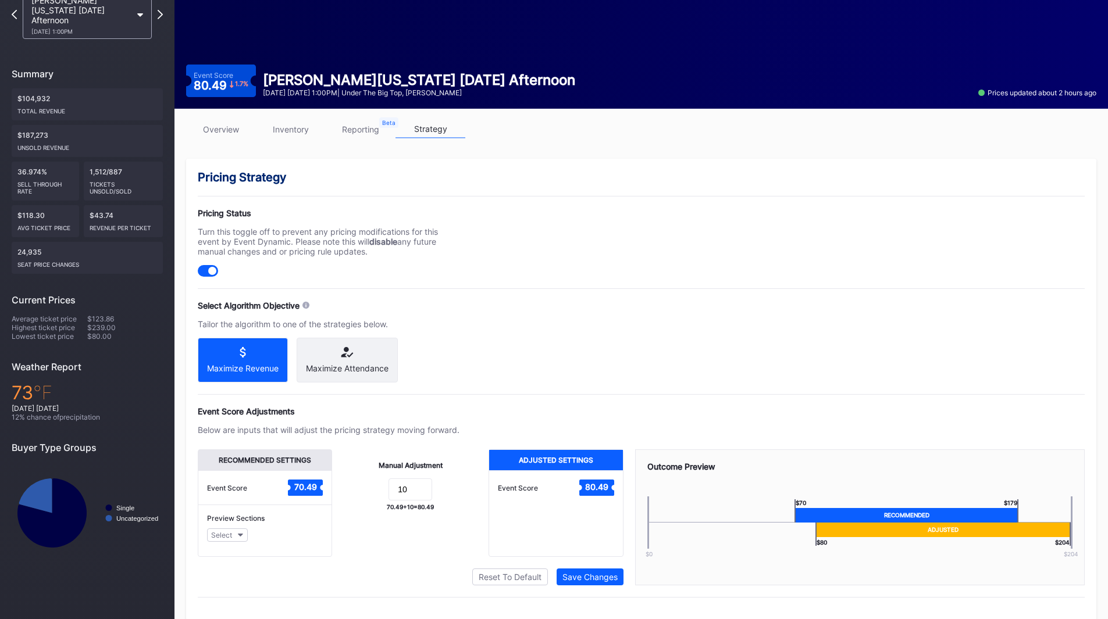
scroll to position [98, 0]
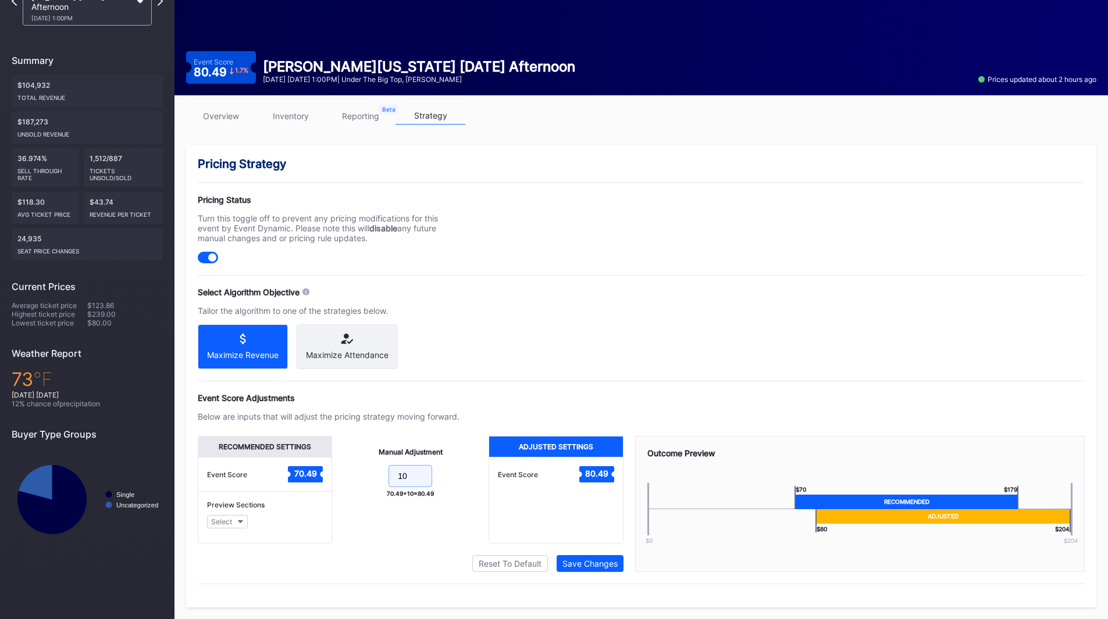
drag, startPoint x: 415, startPoint y: 478, endPoint x: 342, endPoint y: 475, distance: 73.4
click at [342, 478] on div "Manual Adjustment 10 70.49 + 10 = 80.49" at bounding box center [410, 490] width 156 height 108
type input "15"
click at [581, 569] on button "Save Changes" at bounding box center [590, 563] width 67 height 17
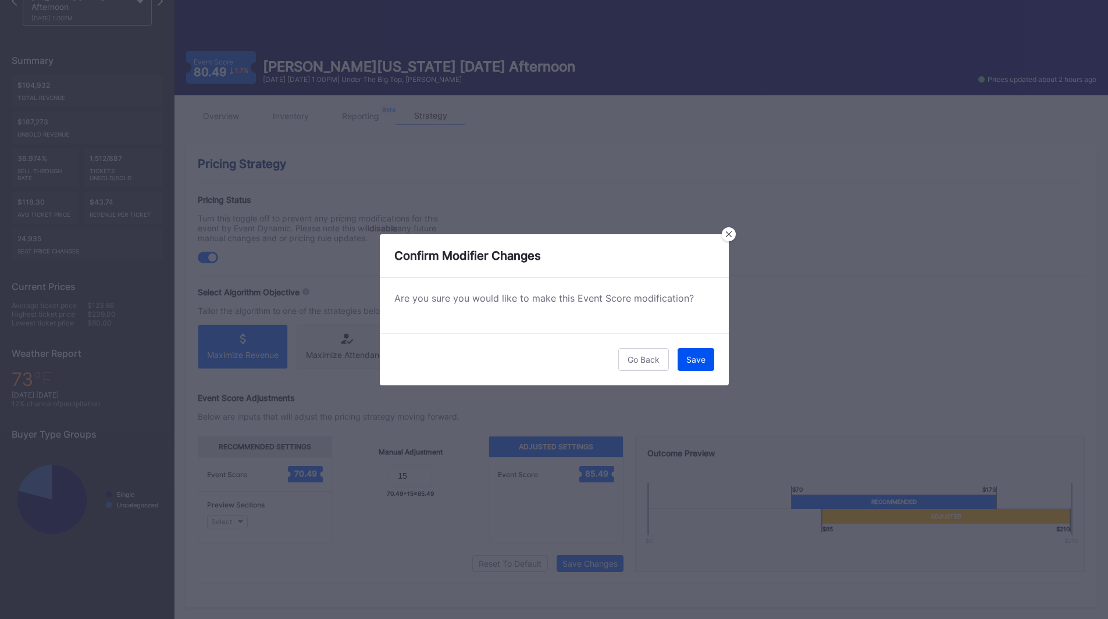
click at [699, 360] on div "Save" at bounding box center [695, 360] width 19 height 10
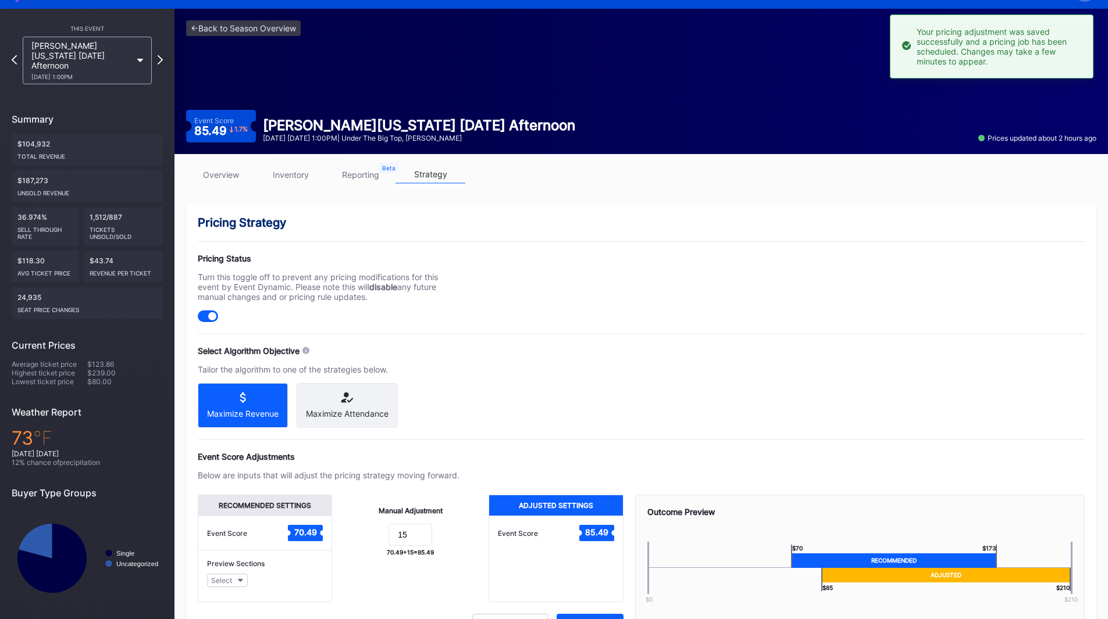
scroll to position [0, 0]
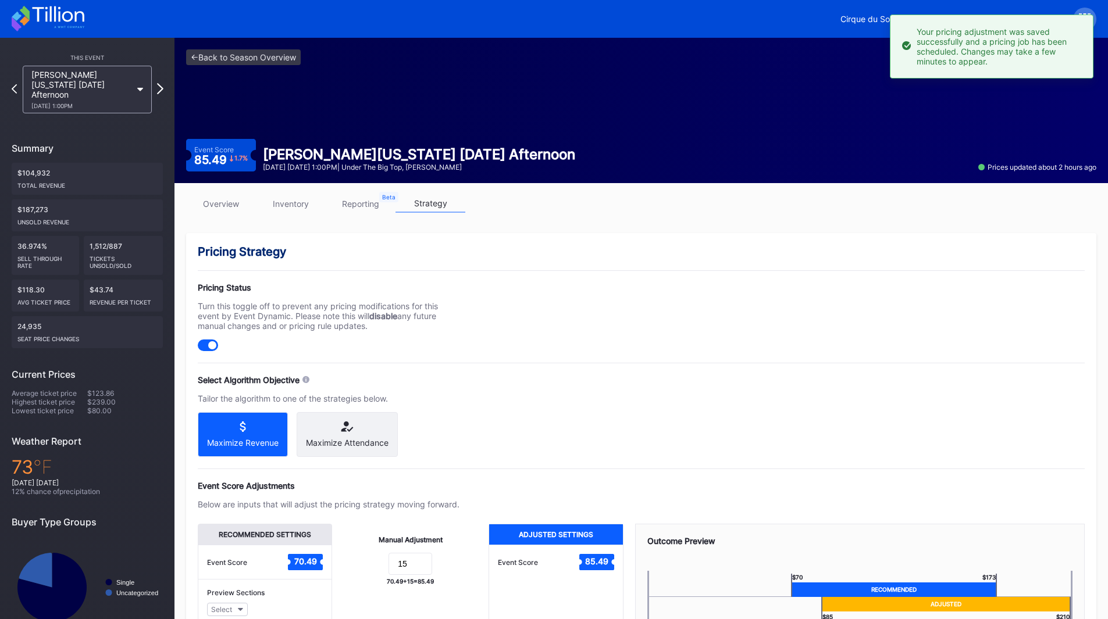
click at [162, 85] on icon at bounding box center [160, 88] width 6 height 11
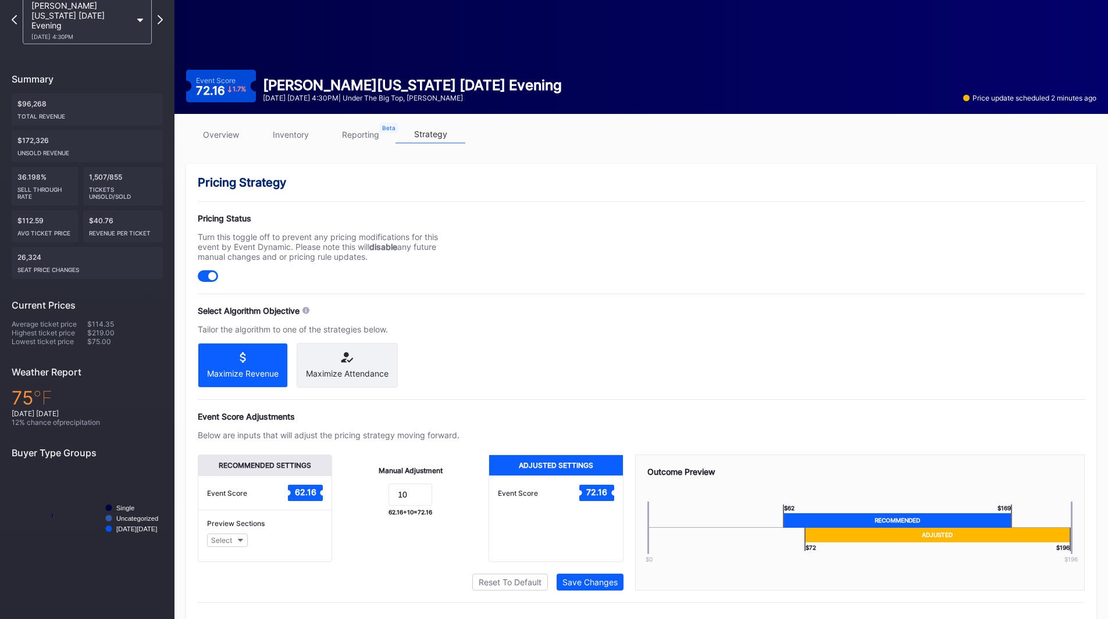
scroll to position [98, 0]
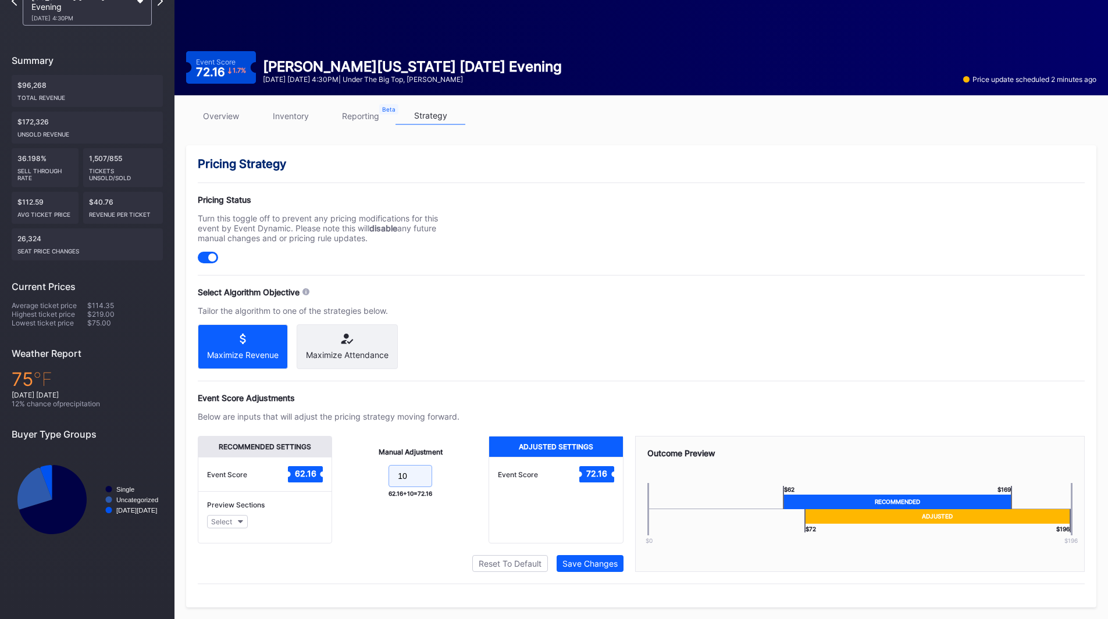
drag, startPoint x: 419, startPoint y: 475, endPoint x: 352, endPoint y: 474, distance: 66.9
click at [347, 475] on form "10" at bounding box center [410, 477] width 133 height 25
type input "15"
click at [575, 565] on div "Save Changes" at bounding box center [589, 564] width 55 height 10
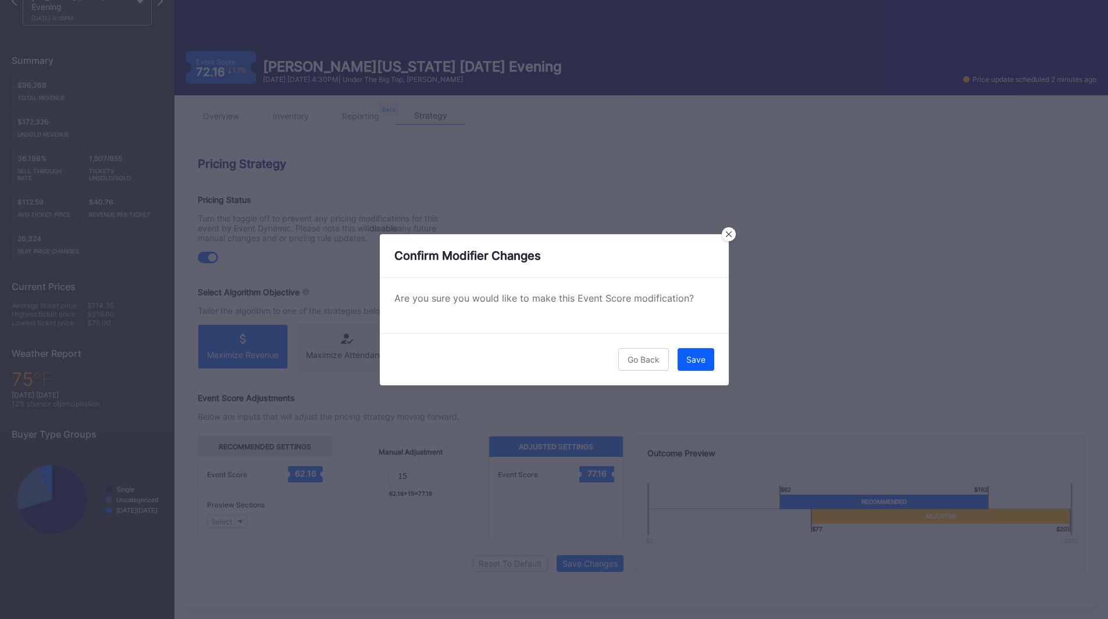
click at [696, 359] on div "Save" at bounding box center [695, 360] width 19 height 10
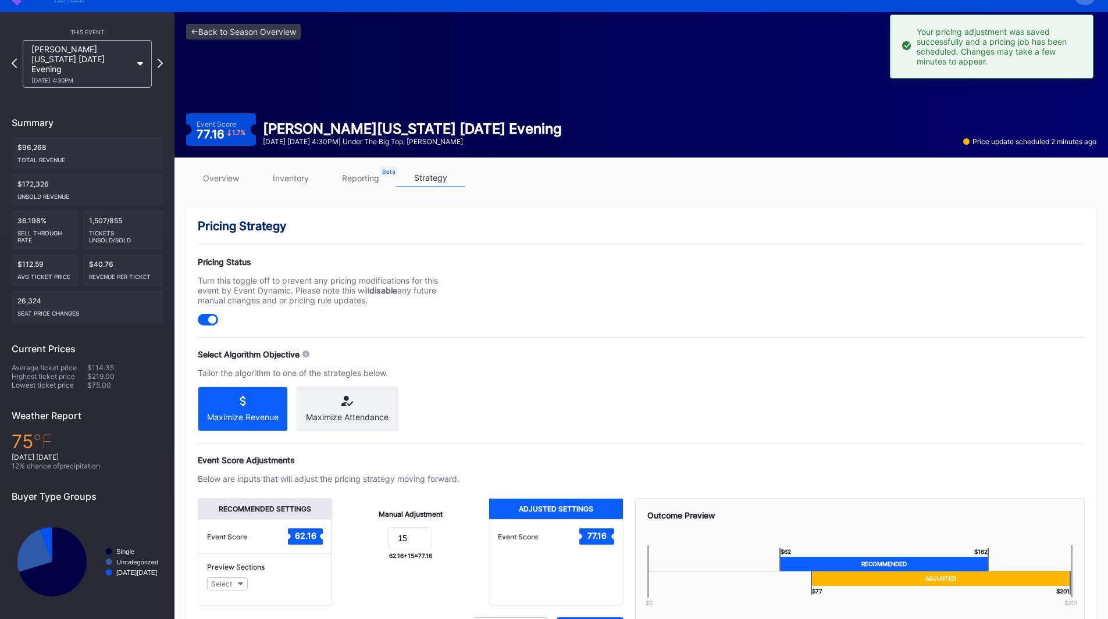
scroll to position [0, 0]
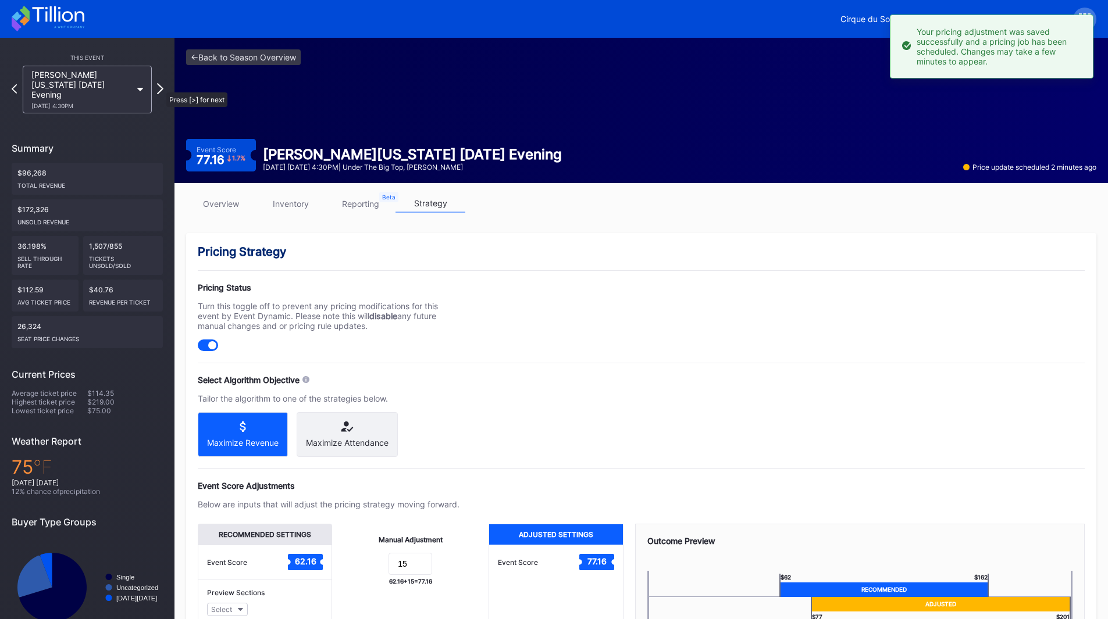
click at [161, 87] on icon at bounding box center [160, 88] width 6 height 11
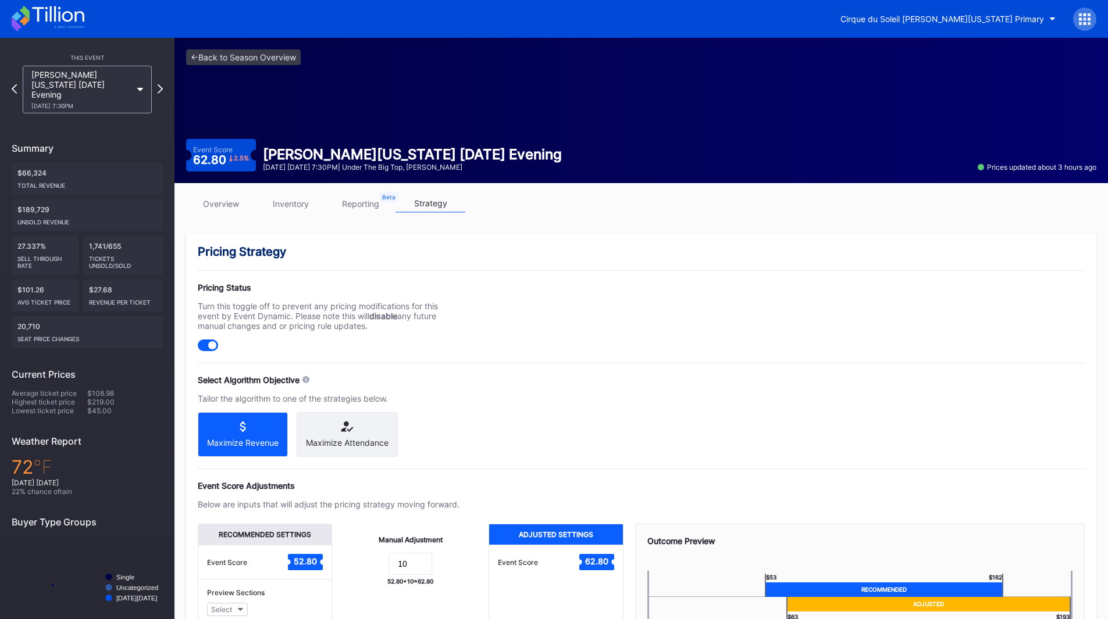
scroll to position [98, 0]
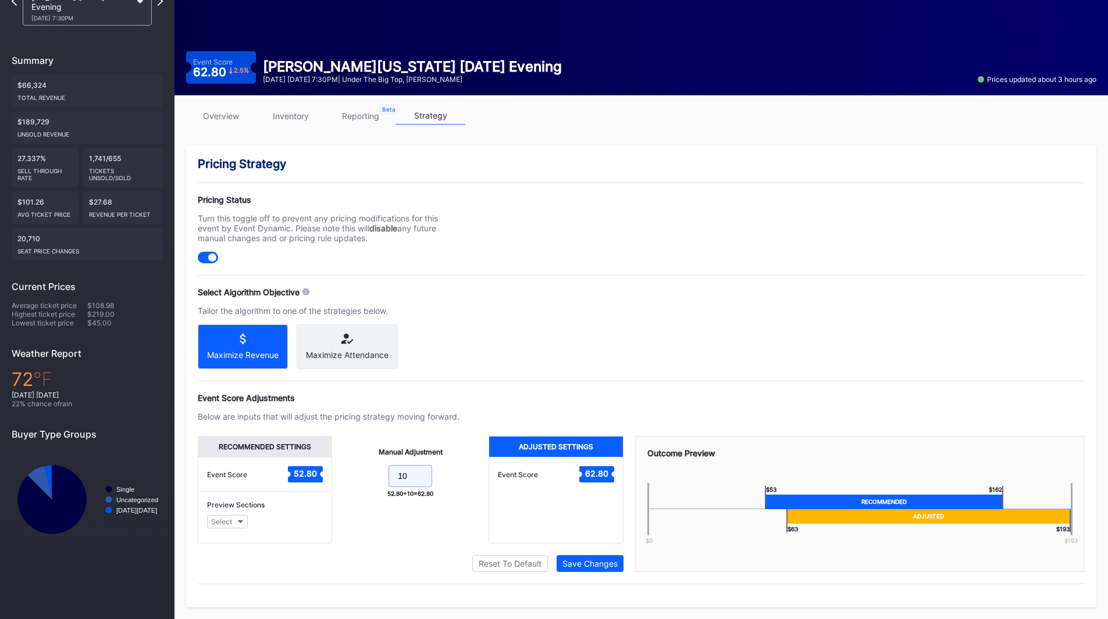
drag, startPoint x: 417, startPoint y: 478, endPoint x: 364, endPoint y: 477, distance: 52.9
click at [365, 477] on form "10" at bounding box center [410, 477] width 133 height 25
type input "15"
click at [595, 560] on div "Save Changes" at bounding box center [589, 564] width 55 height 10
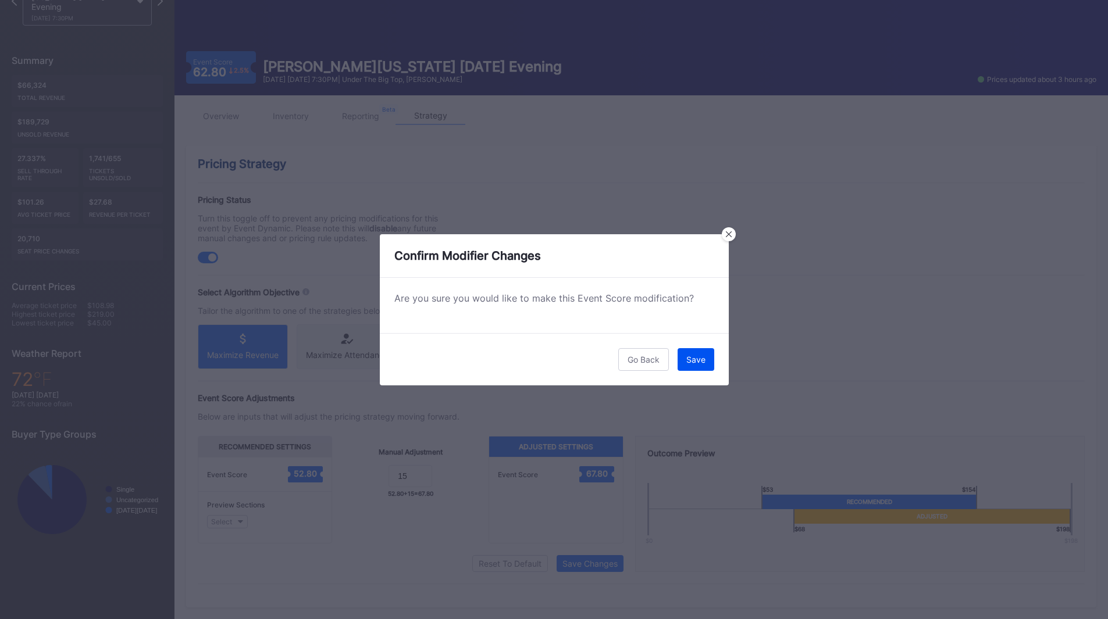
click at [694, 358] on div "Save" at bounding box center [695, 360] width 19 height 10
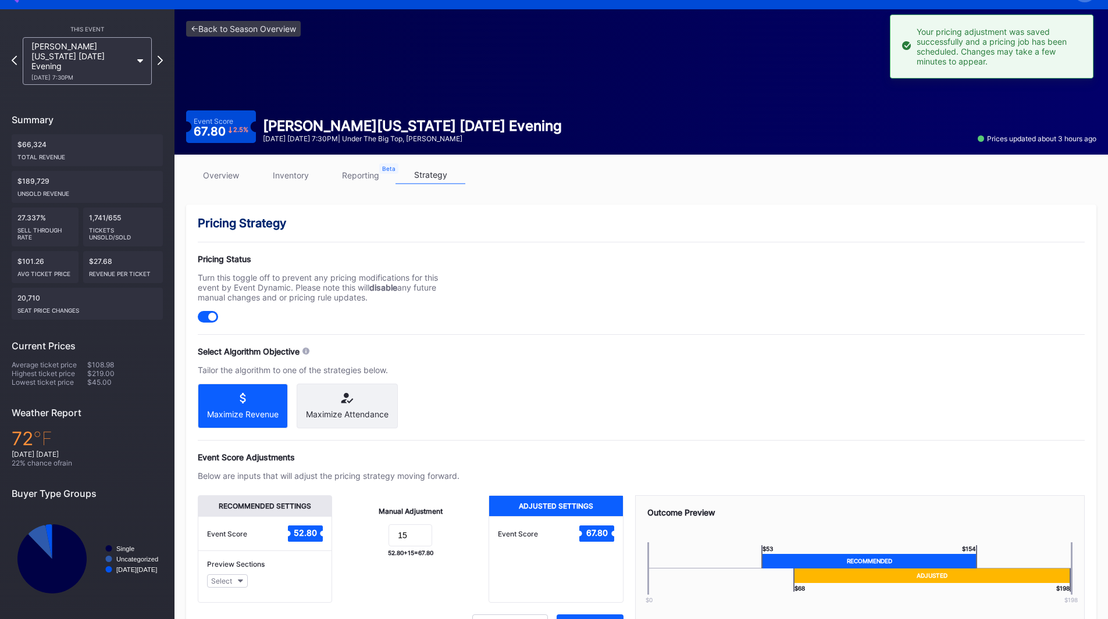
scroll to position [0, 0]
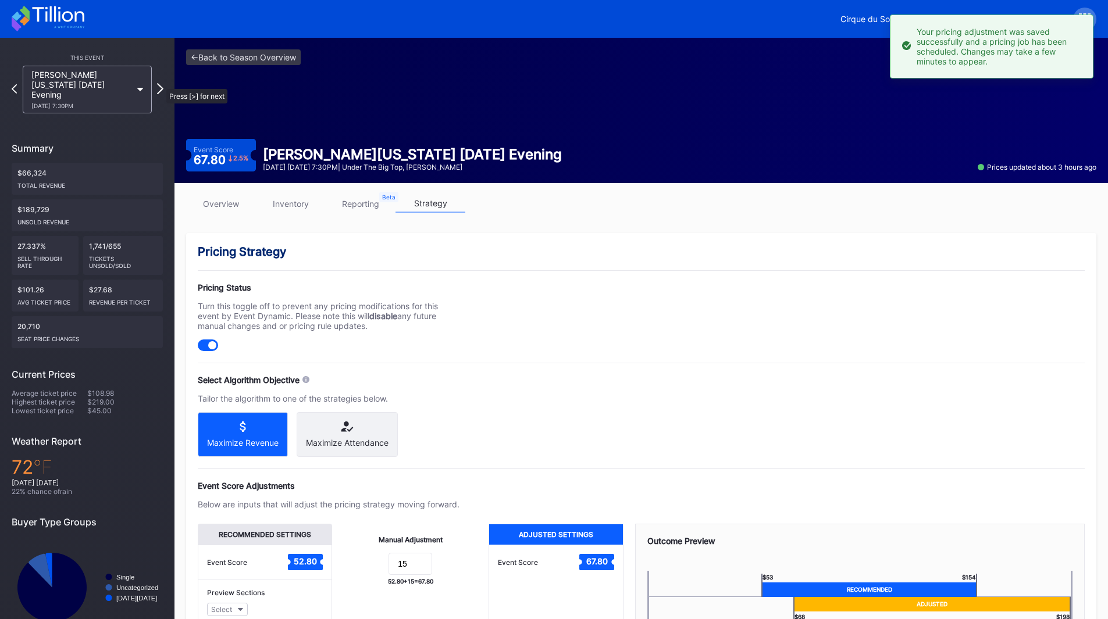
click at [161, 83] on icon at bounding box center [160, 88] width 6 height 11
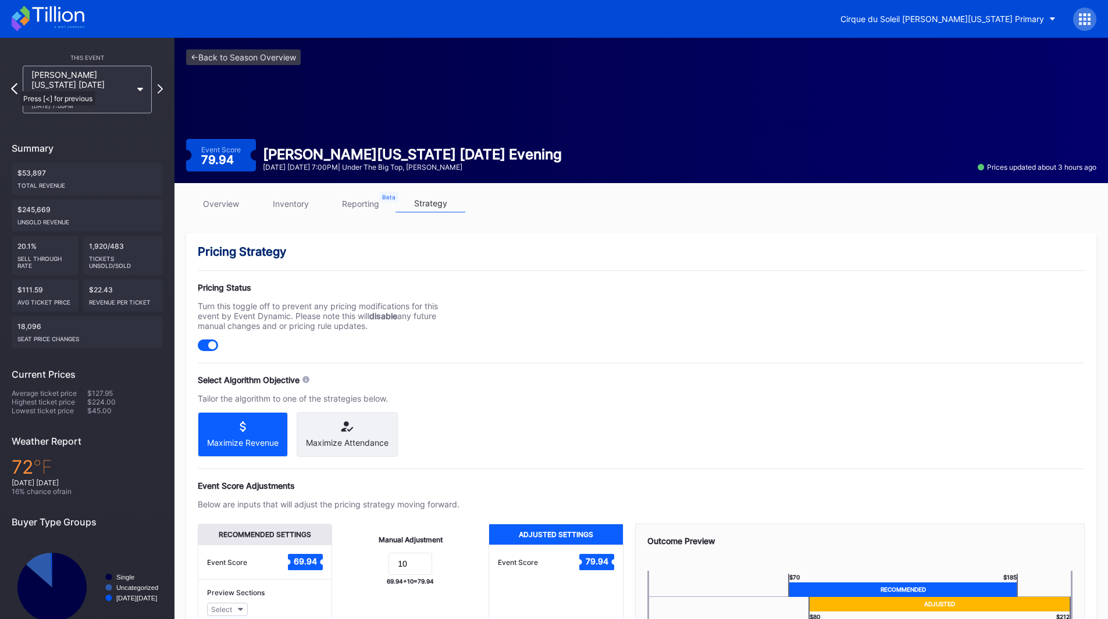
click at [15, 86] on icon at bounding box center [14, 88] width 6 height 11
drag, startPoint x: 388, startPoint y: 574, endPoint x: 428, endPoint y: 556, distance: 43.5
click at [380, 575] on form "15" at bounding box center [410, 565] width 133 height 25
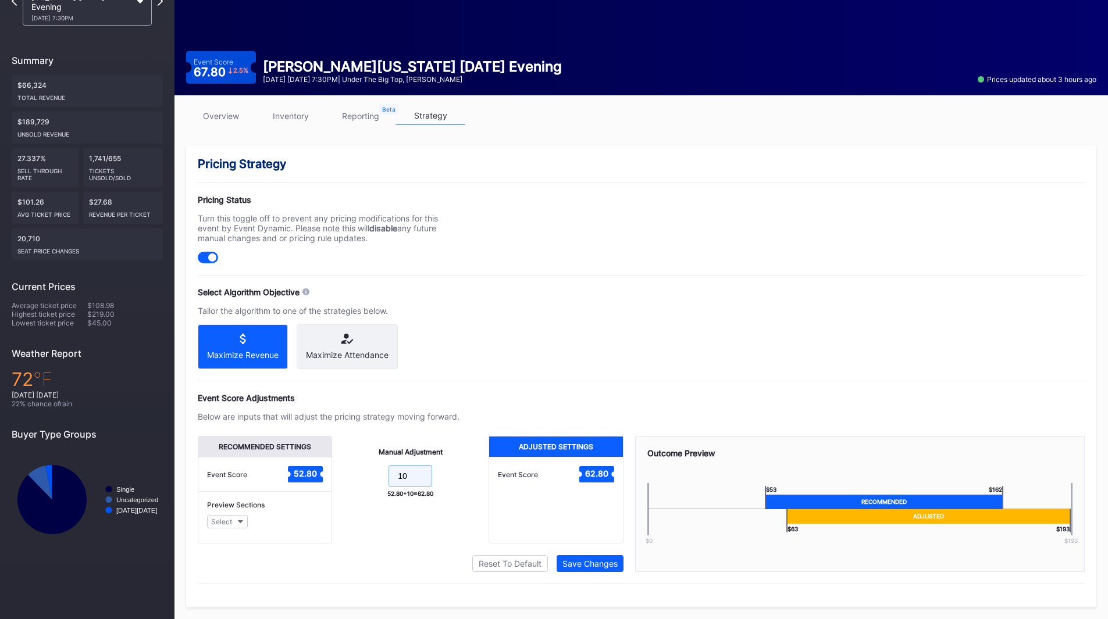
scroll to position [98, 0]
type input "10"
click at [577, 567] on div "Save Changes" at bounding box center [589, 564] width 55 height 10
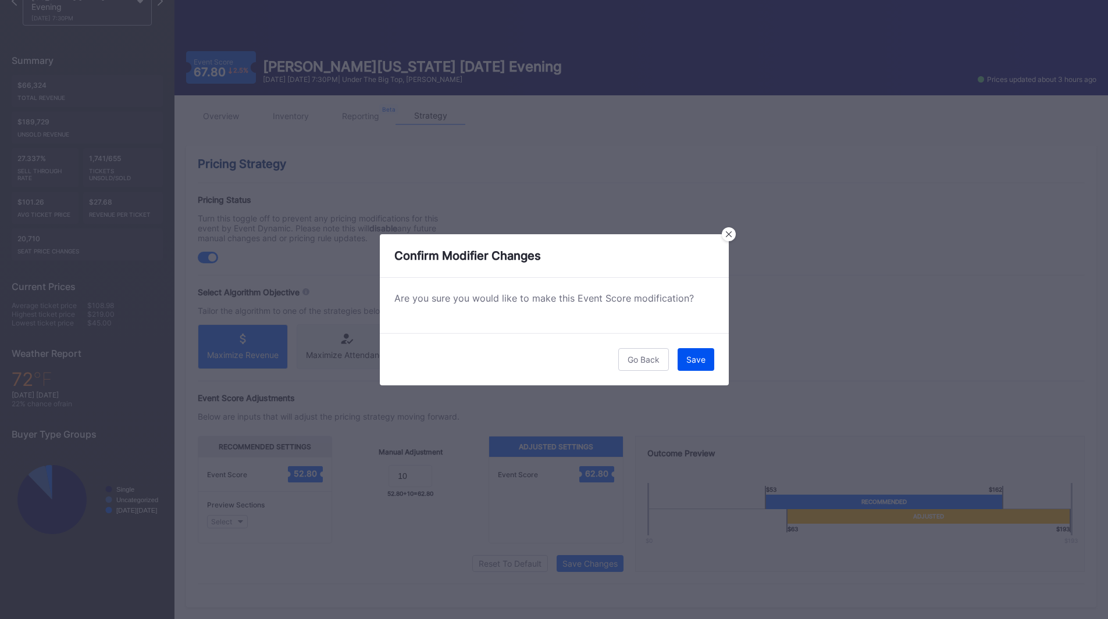
click at [689, 370] on button "Save" at bounding box center [696, 359] width 37 height 23
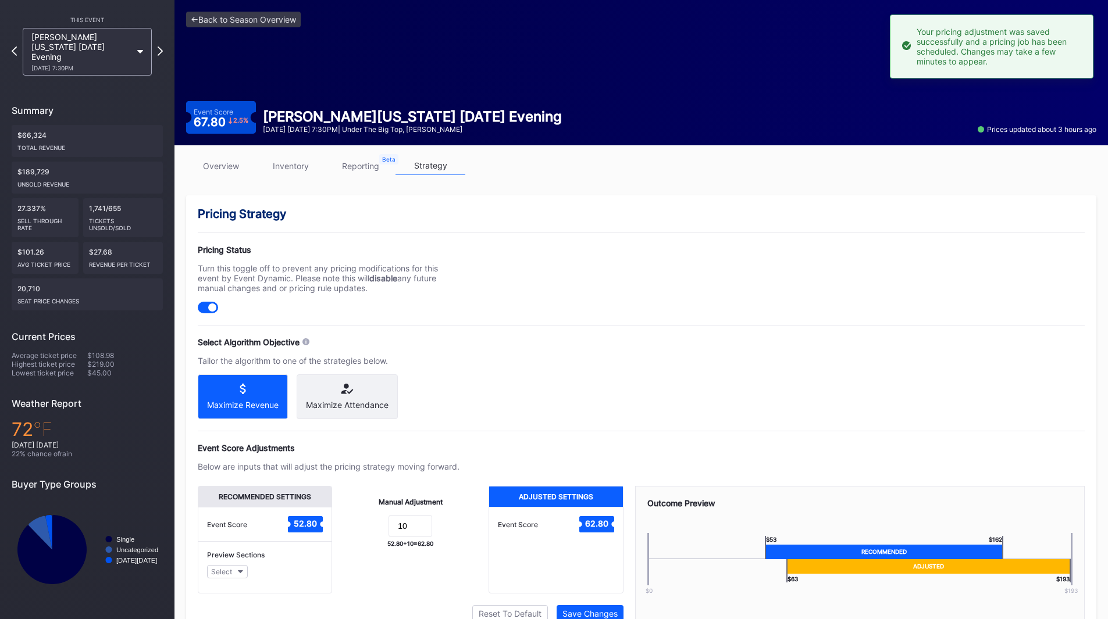
scroll to position [0, 0]
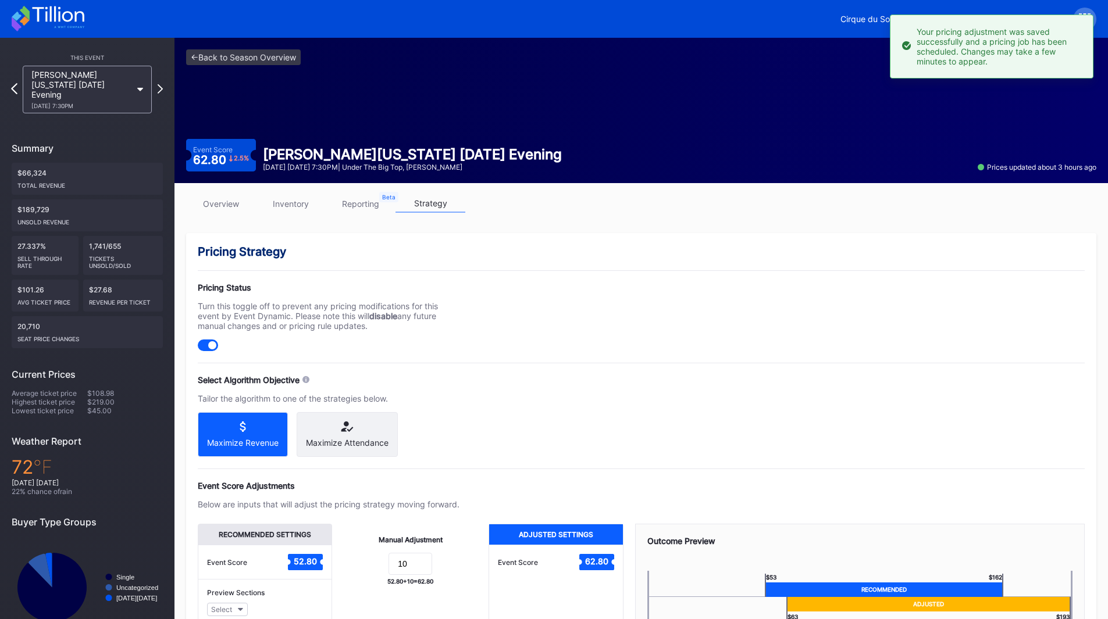
click at [12, 81] on div "This Event [PERSON_NAME][US_STATE] [DATE] Evening [DATE] 7:30PM Summary $66,324…" at bounding box center [87, 344] width 174 height 612
click at [13, 83] on icon at bounding box center [14, 88] width 6 height 11
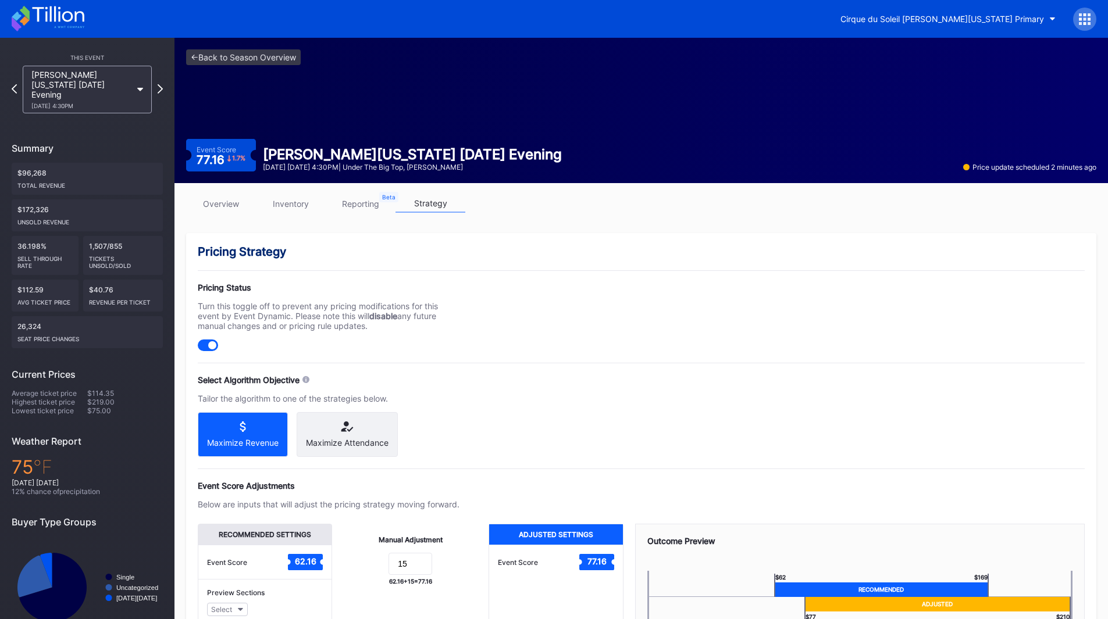
click at [45, 16] on icon at bounding box center [48, 19] width 73 height 26
